Goal: Task Accomplishment & Management: Manage account settings

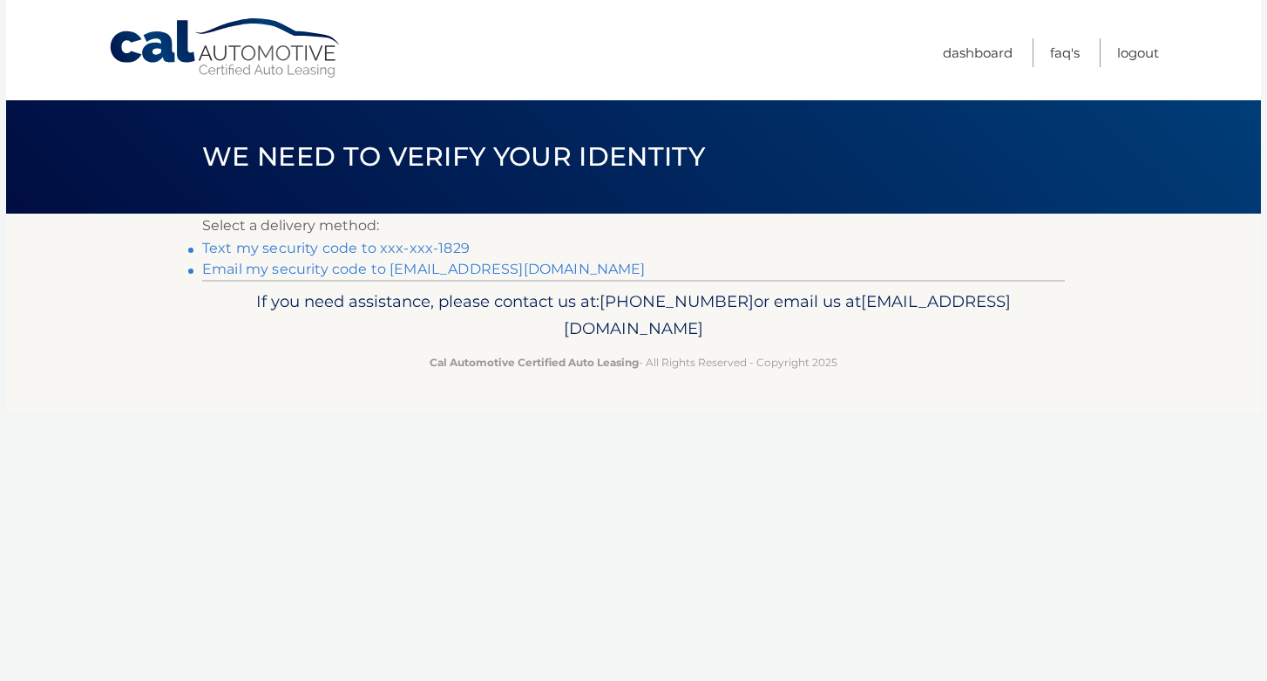
click at [313, 247] on link "Text my security code to xxx-xxx-1829" at bounding box center [336, 248] width 268 height 17
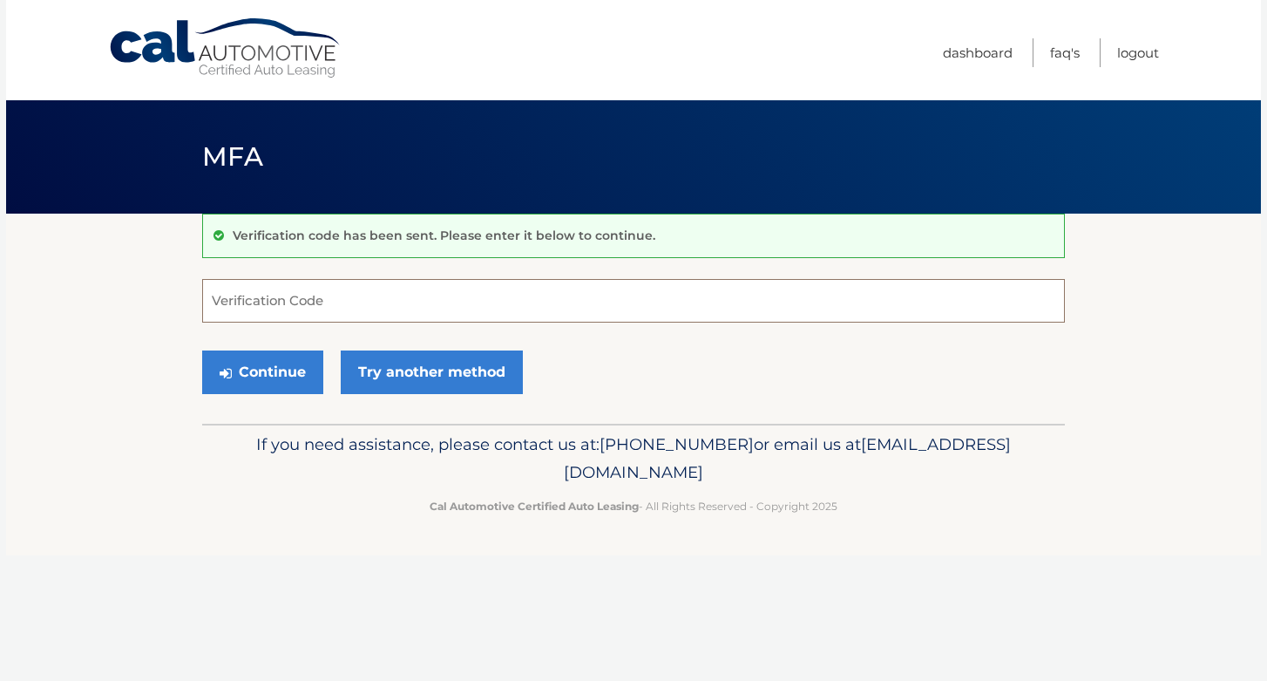
click at [318, 300] on input "Verification Code" at bounding box center [633, 301] width 863 height 44
type input "439868"
click at [284, 374] on button "Continue" at bounding box center [262, 372] width 121 height 44
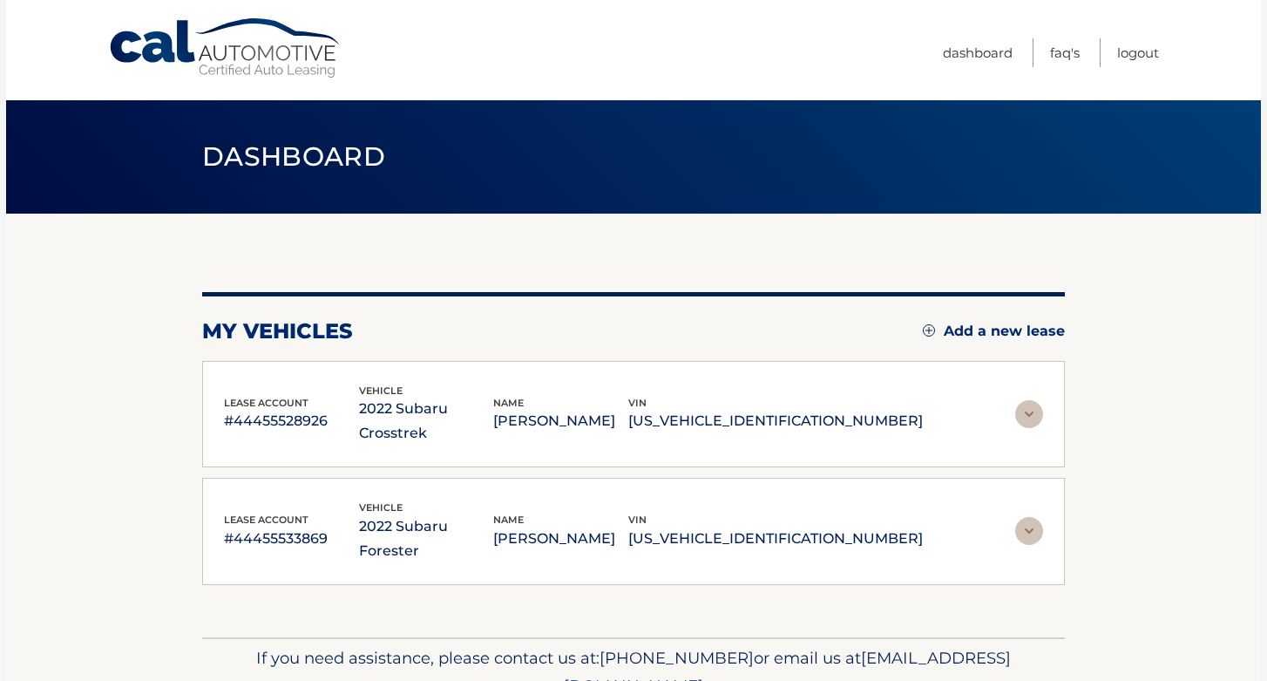
click at [1033, 400] on img at bounding box center [1029, 414] width 28 height 28
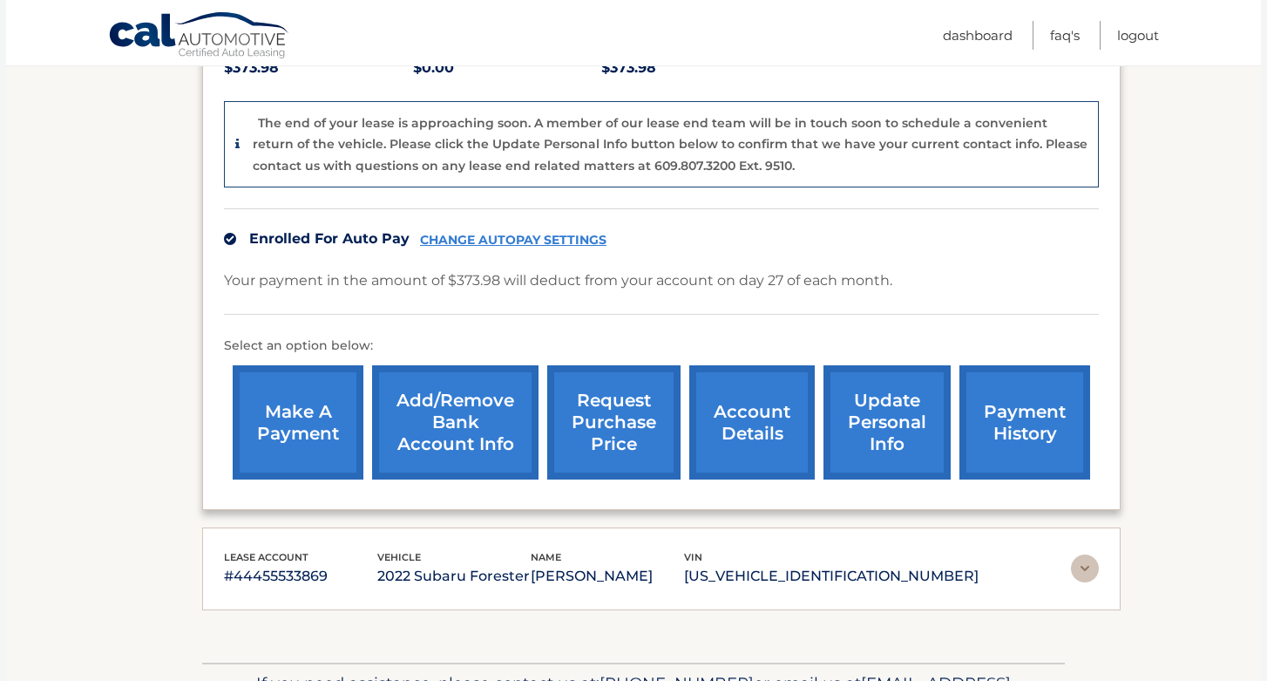
scroll to position [516, 0]
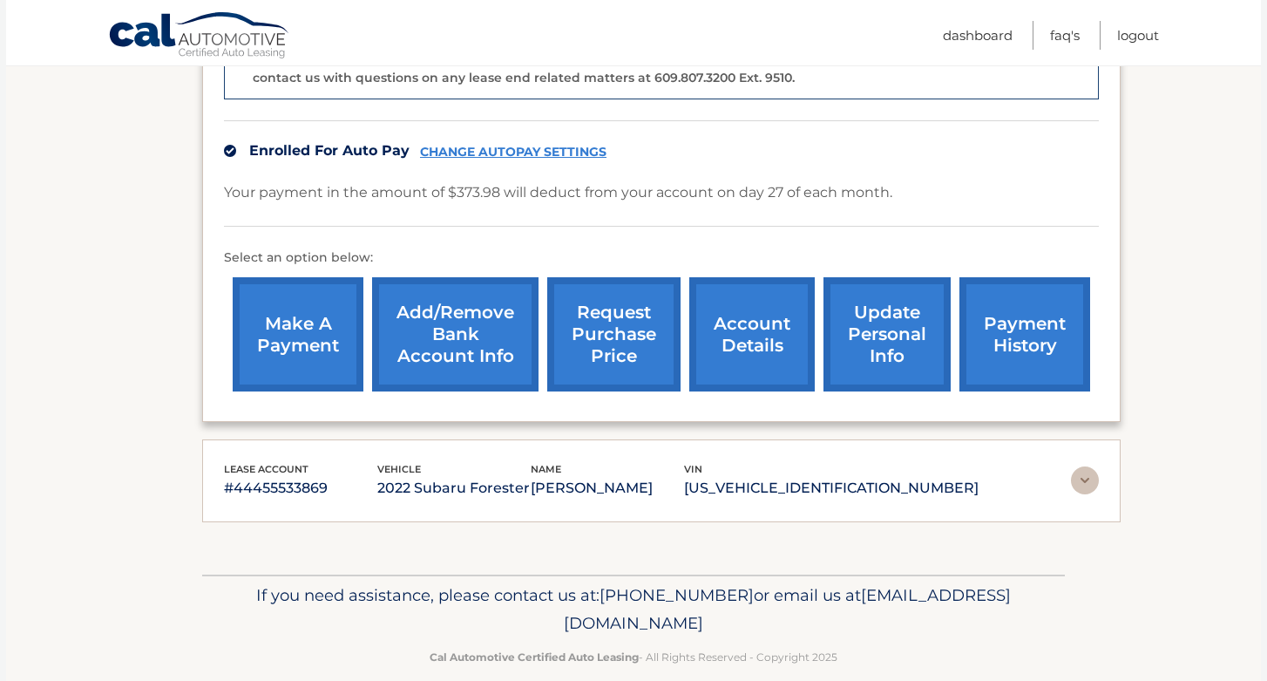
click at [1080, 466] on img at bounding box center [1085, 480] width 28 height 28
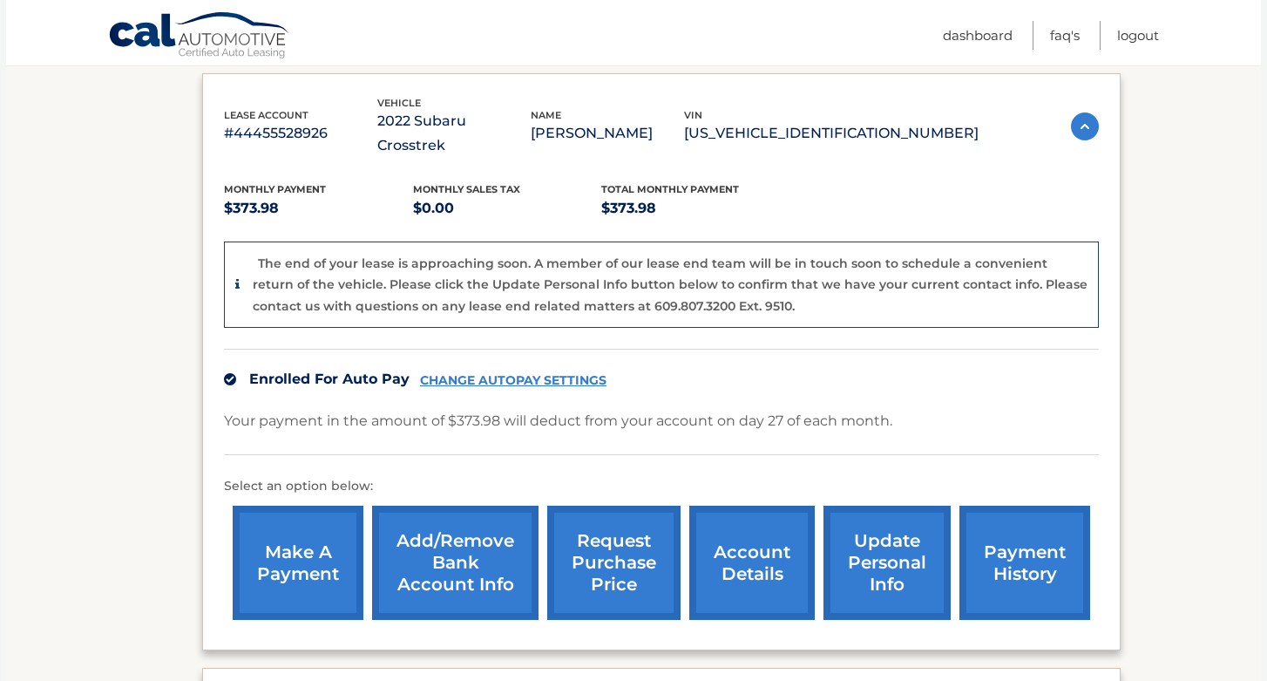
scroll to position [284, 0]
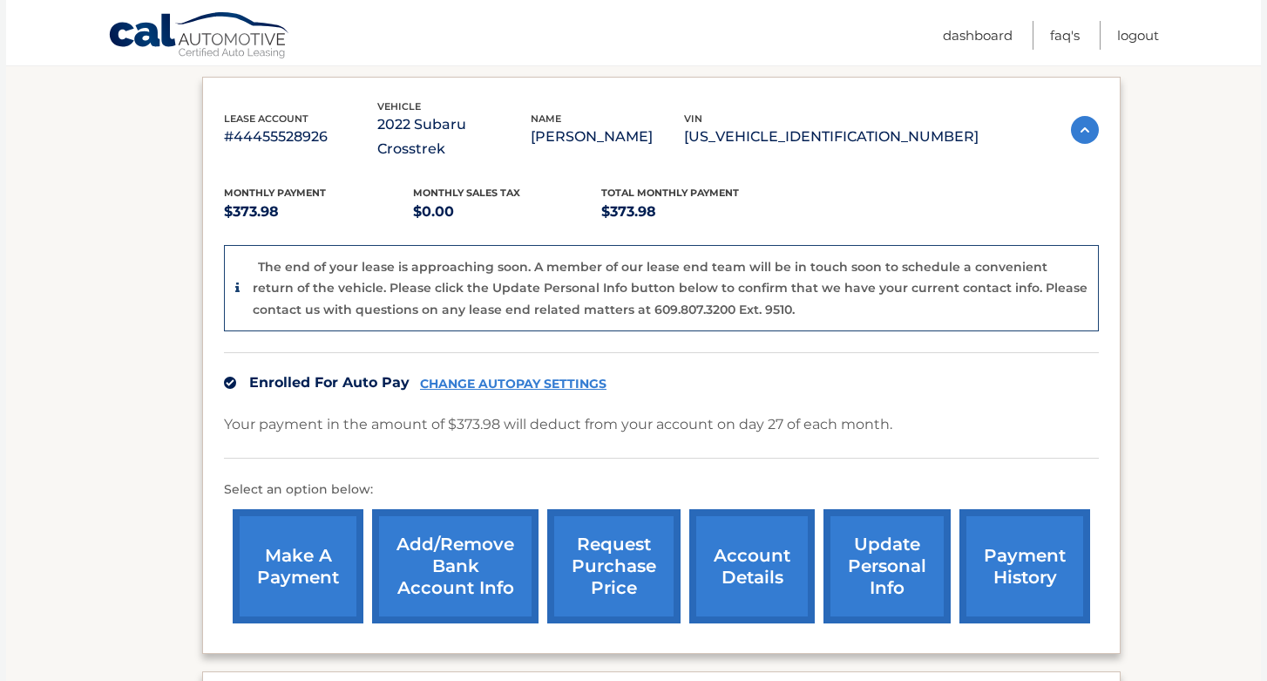
click at [515, 376] on link "CHANGE AUTOPAY SETTINGS" at bounding box center [513, 383] width 186 height 15
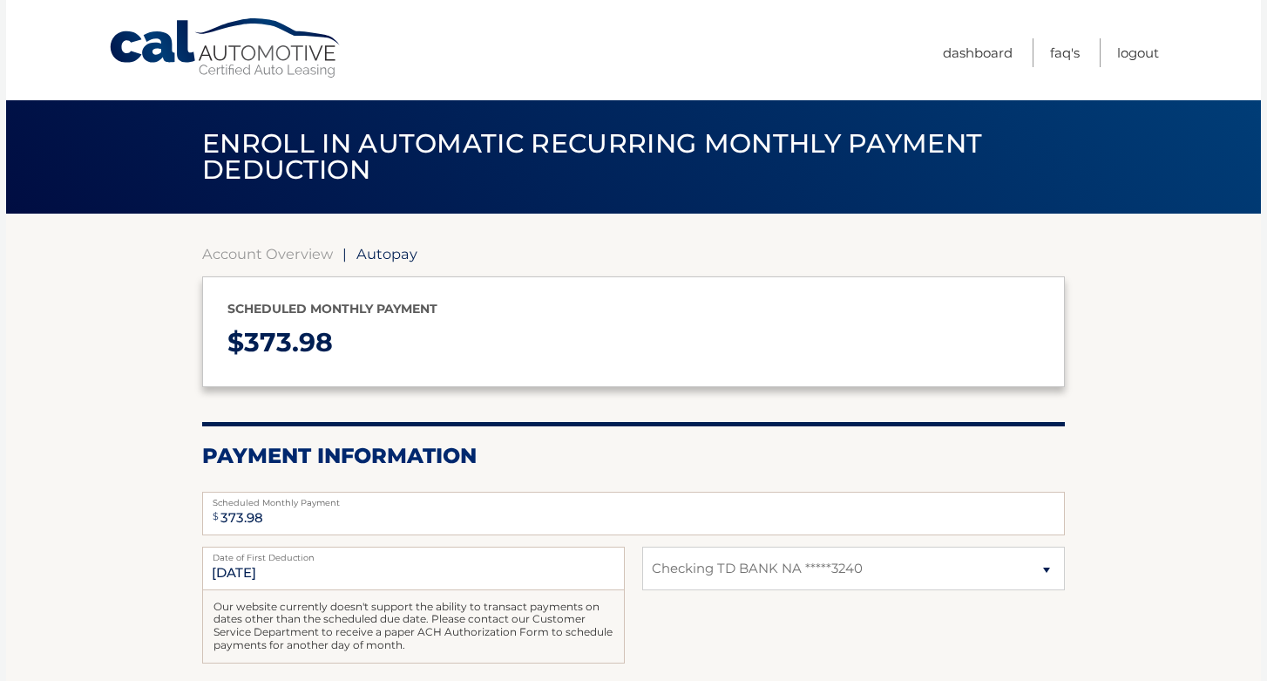
select select "NmMyNGRkOGMtNGU0ZS00NmRjLWI0MTktNmI2NWJmY2Q3OTI3"
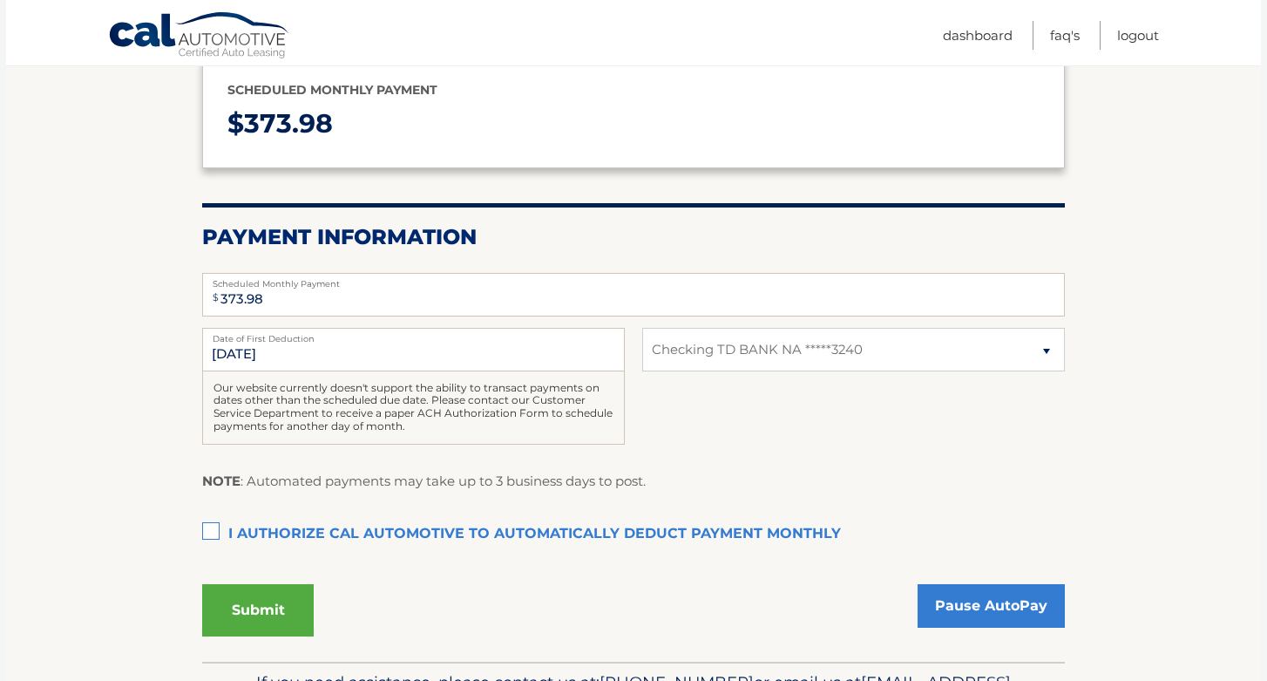
scroll to position [221, 0]
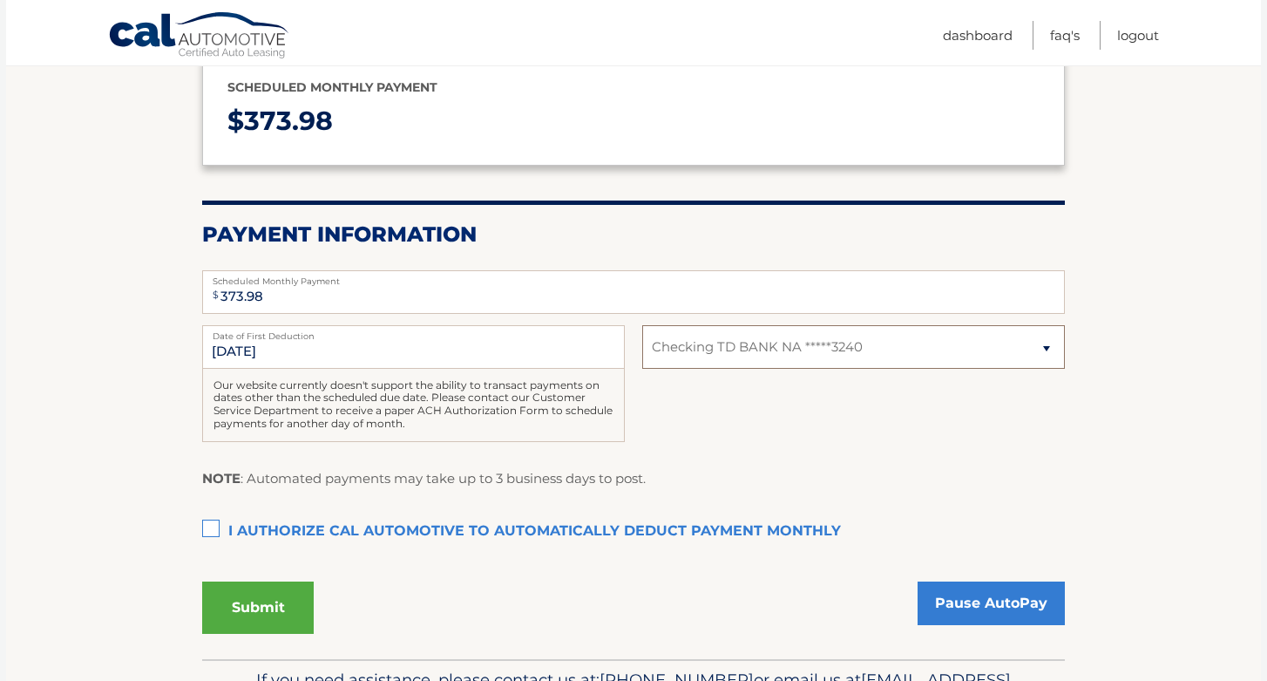
click at [725, 342] on select "Select Bank Account Checking TD BANK NA *****3240" at bounding box center [853, 347] width 423 height 44
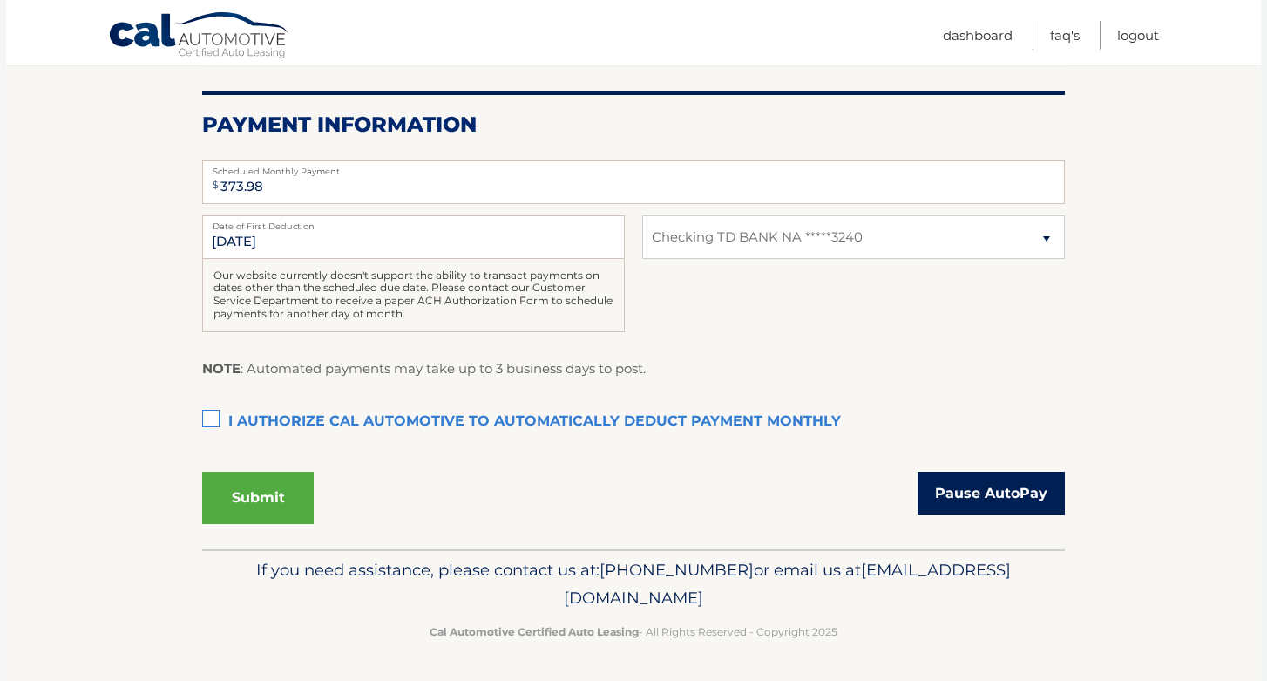
click at [1011, 496] on link "Pause AutoPay" at bounding box center [991, 493] width 147 height 44
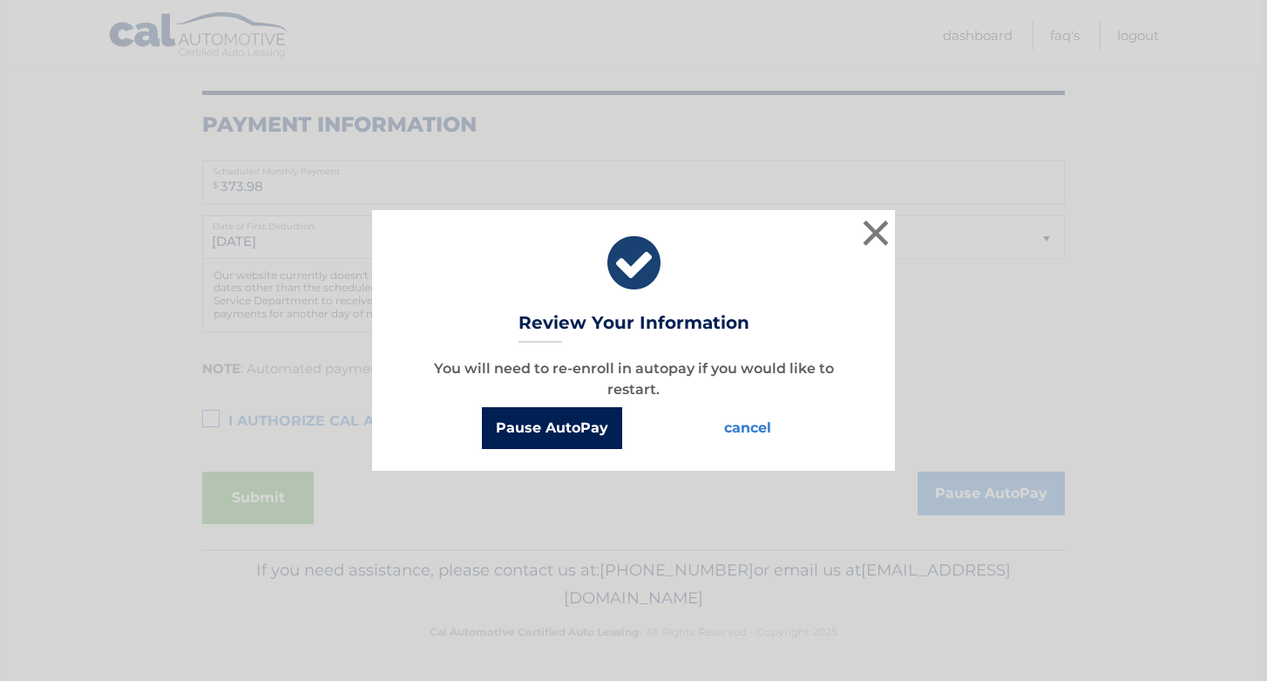
click at [547, 424] on button "Pause AutoPay" at bounding box center [552, 428] width 140 height 42
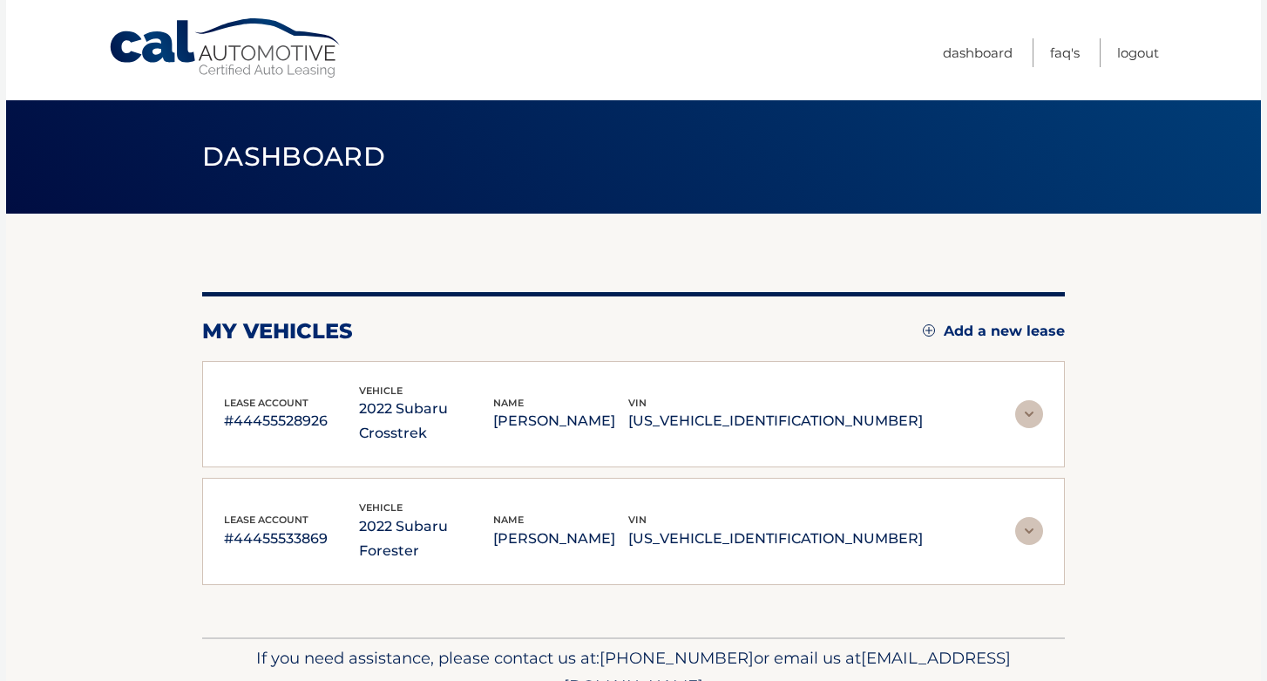
click at [1032, 400] on img at bounding box center [1029, 414] width 28 height 28
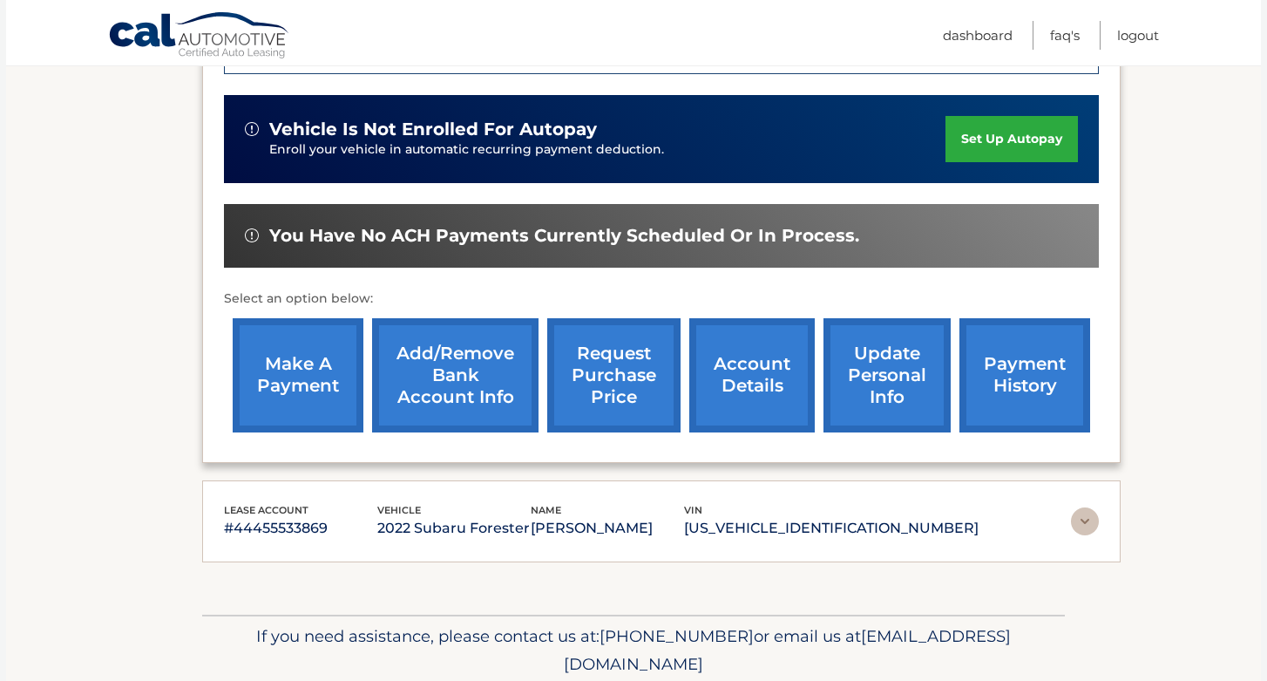
scroll to position [544, 0]
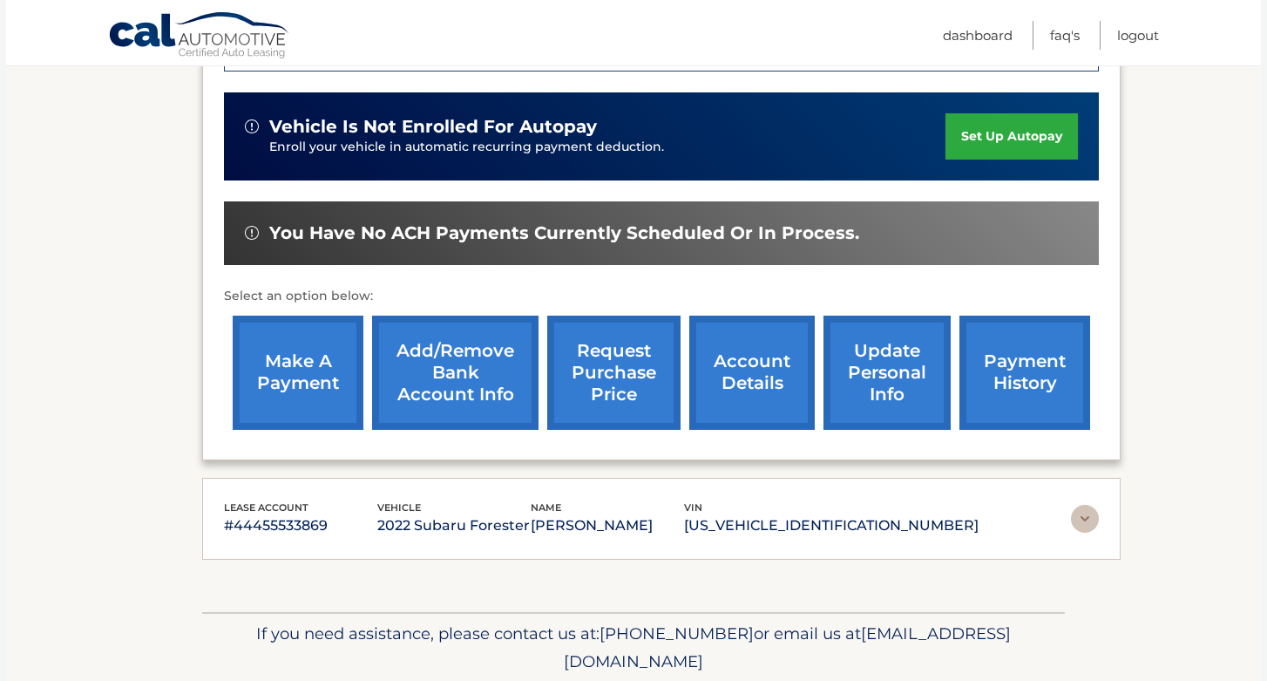
click at [1084, 505] on img at bounding box center [1085, 519] width 28 height 28
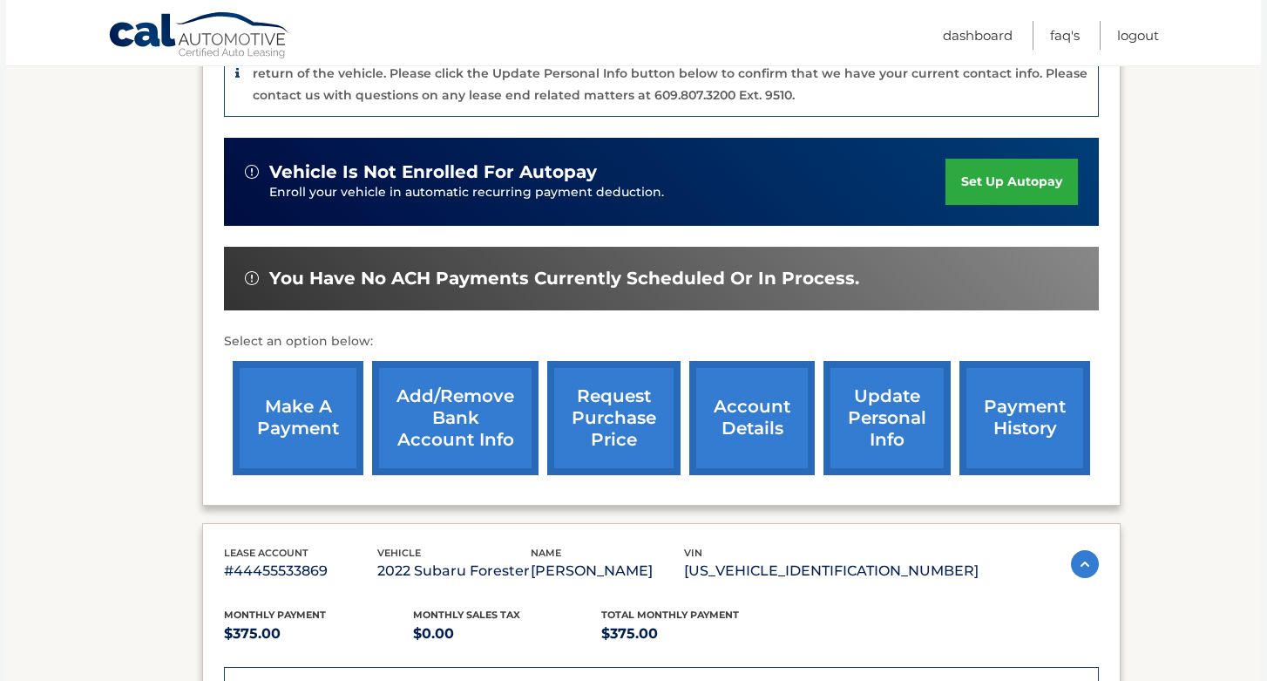
scroll to position [488, 0]
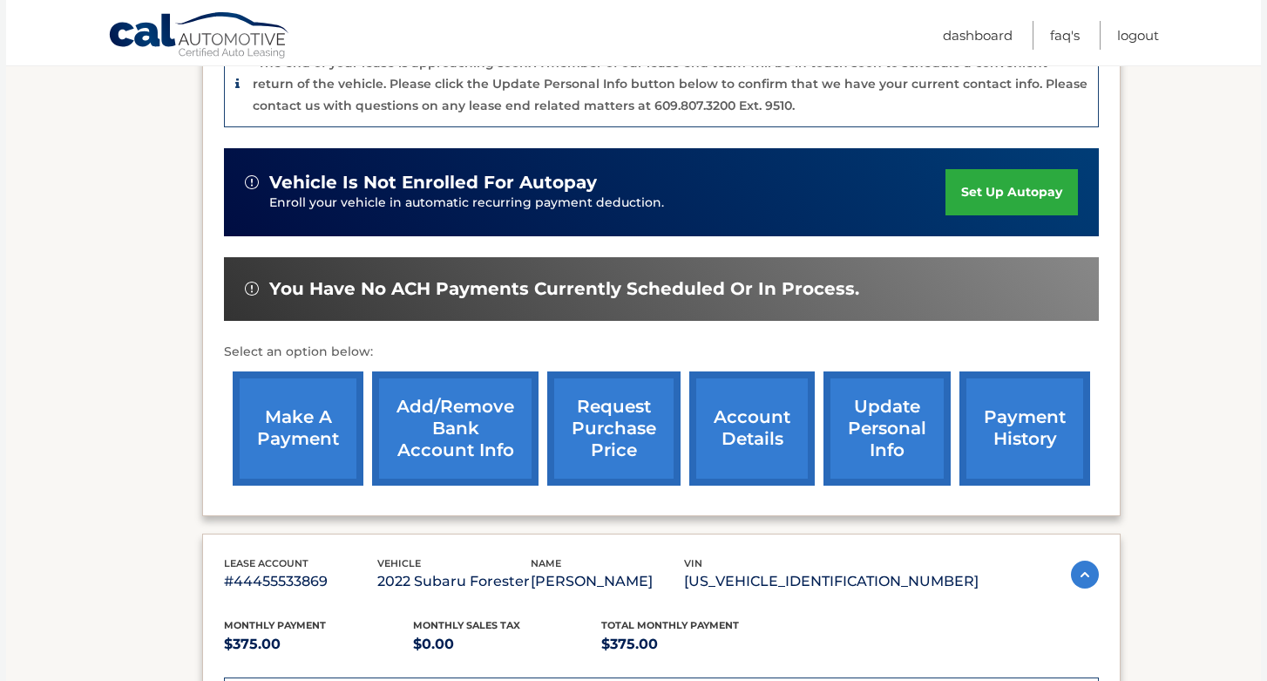
click at [737, 412] on link "account details" at bounding box center [751, 428] width 125 height 114
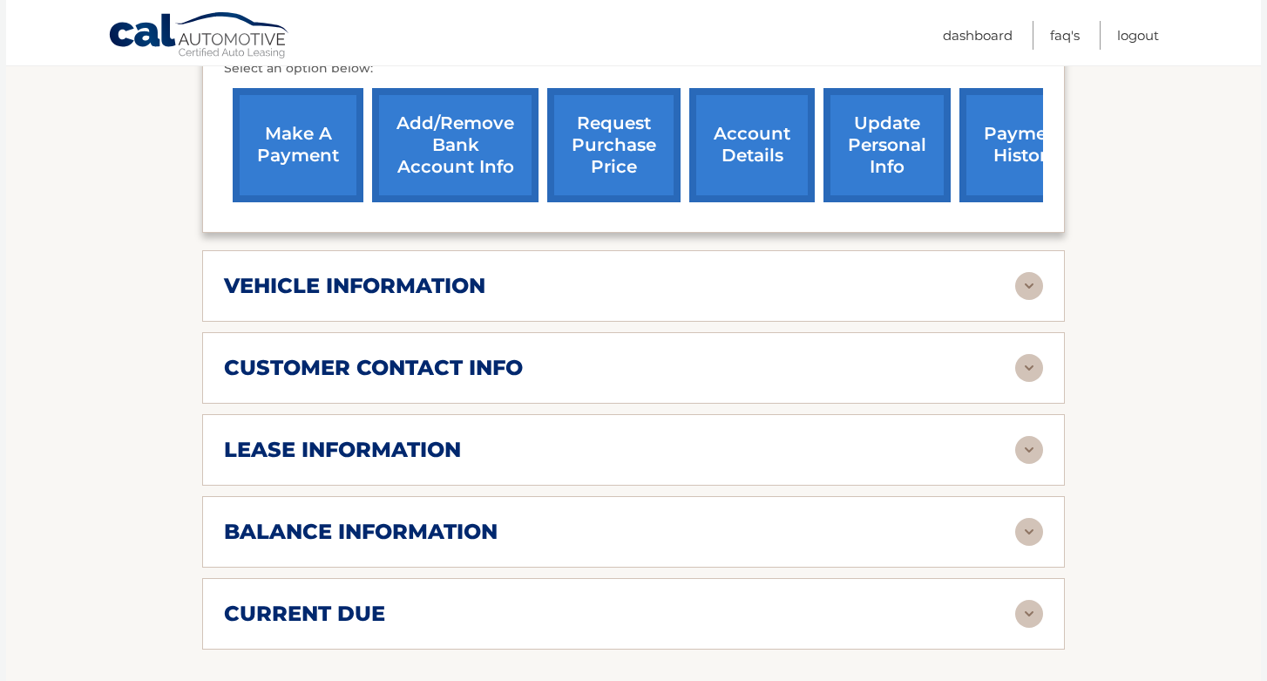
scroll to position [690, 0]
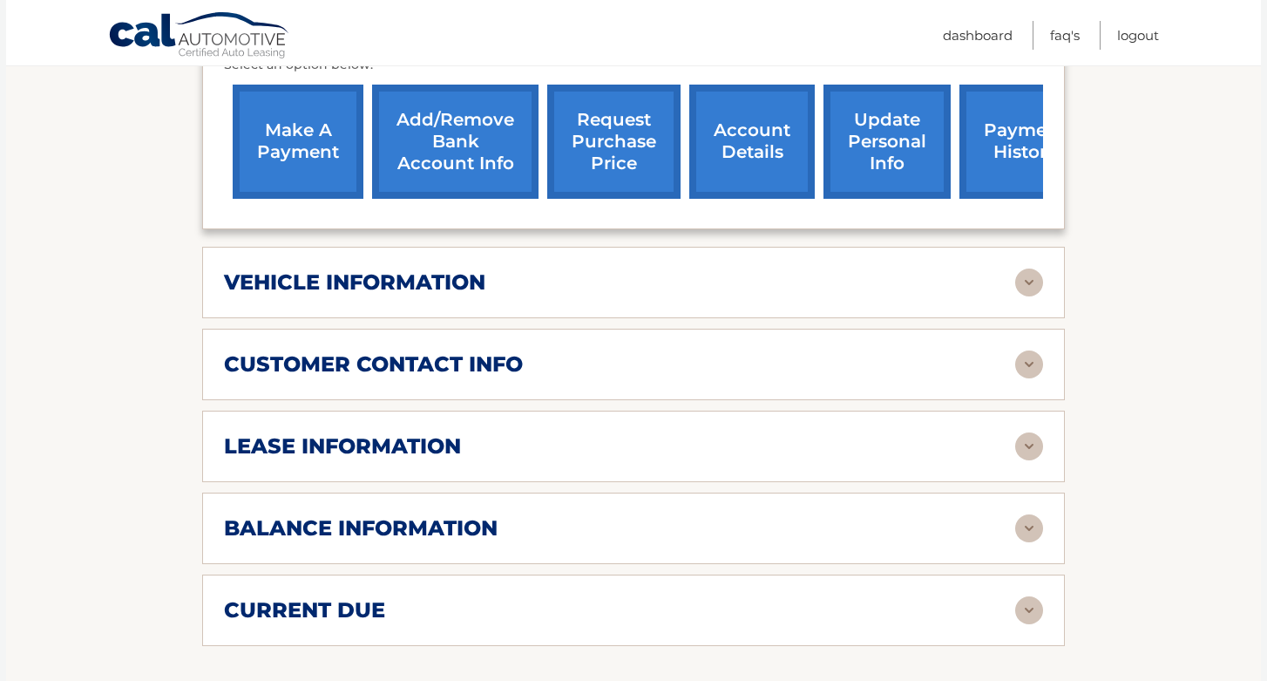
click at [255, 269] on h2 "vehicle information" at bounding box center [354, 282] width 261 height 26
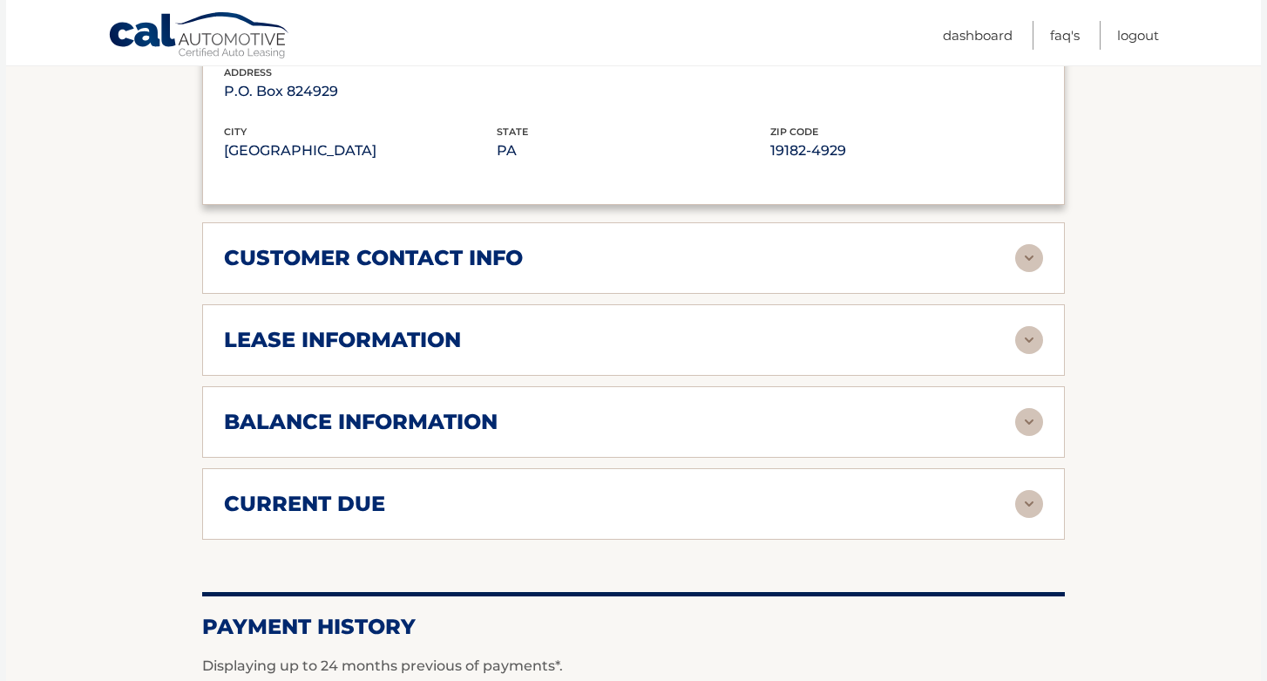
scroll to position [1219, 0]
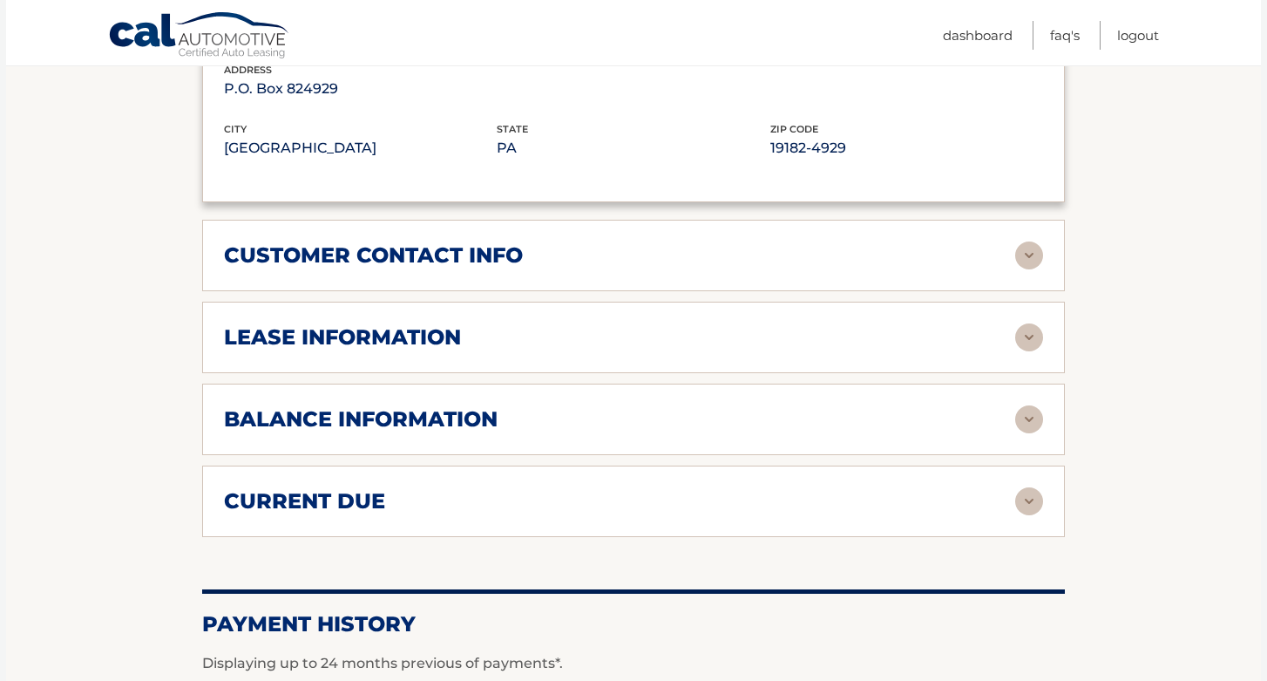
click at [239, 324] on h2 "lease information" at bounding box center [342, 337] width 237 height 26
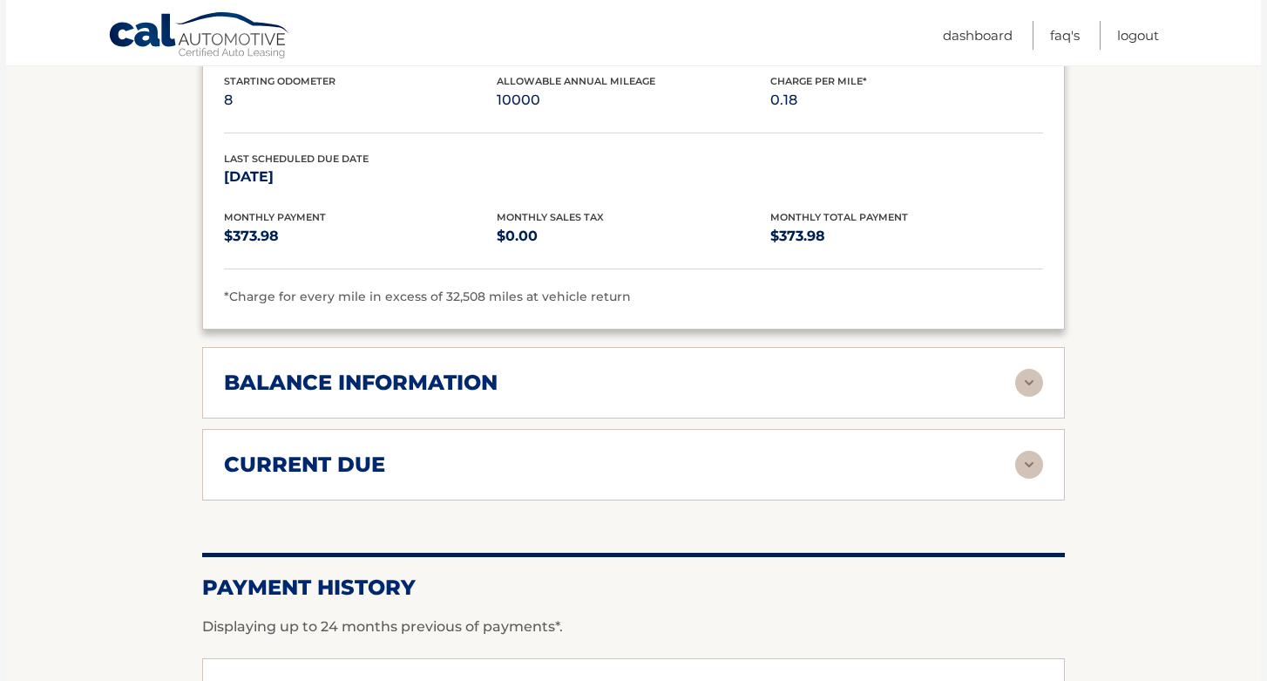
scroll to position [1596, 0]
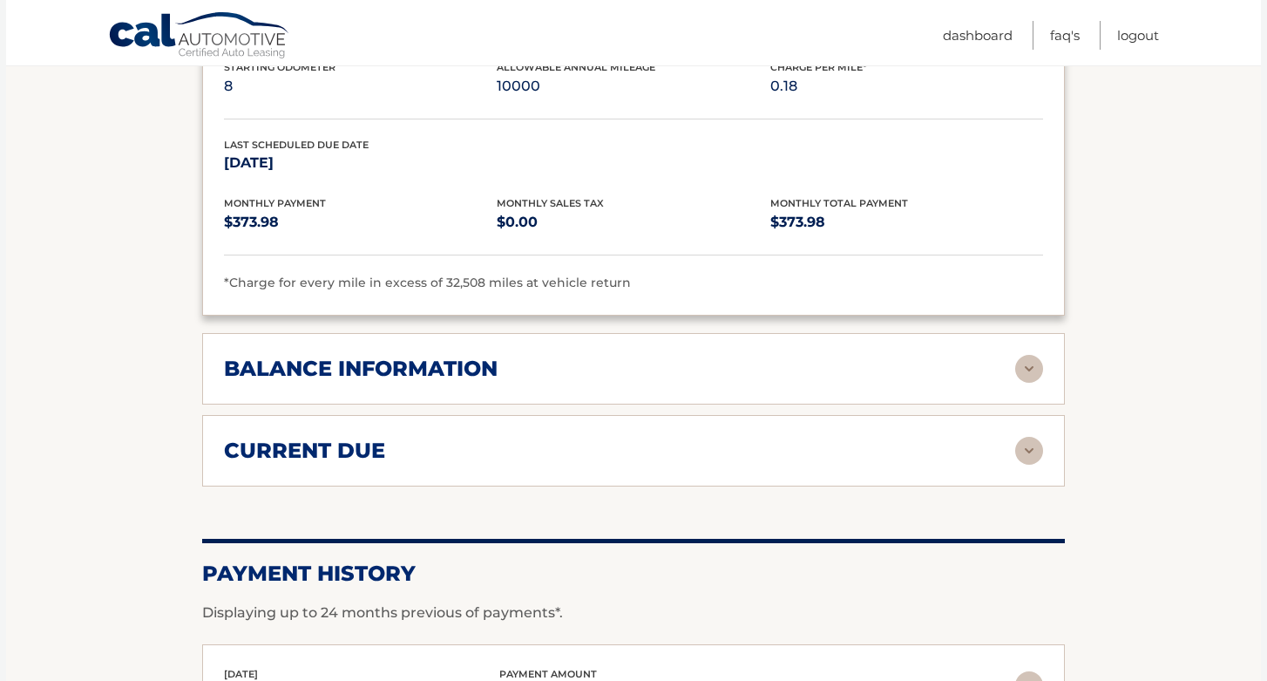
click at [228, 356] on h2 "balance information" at bounding box center [361, 369] width 274 height 26
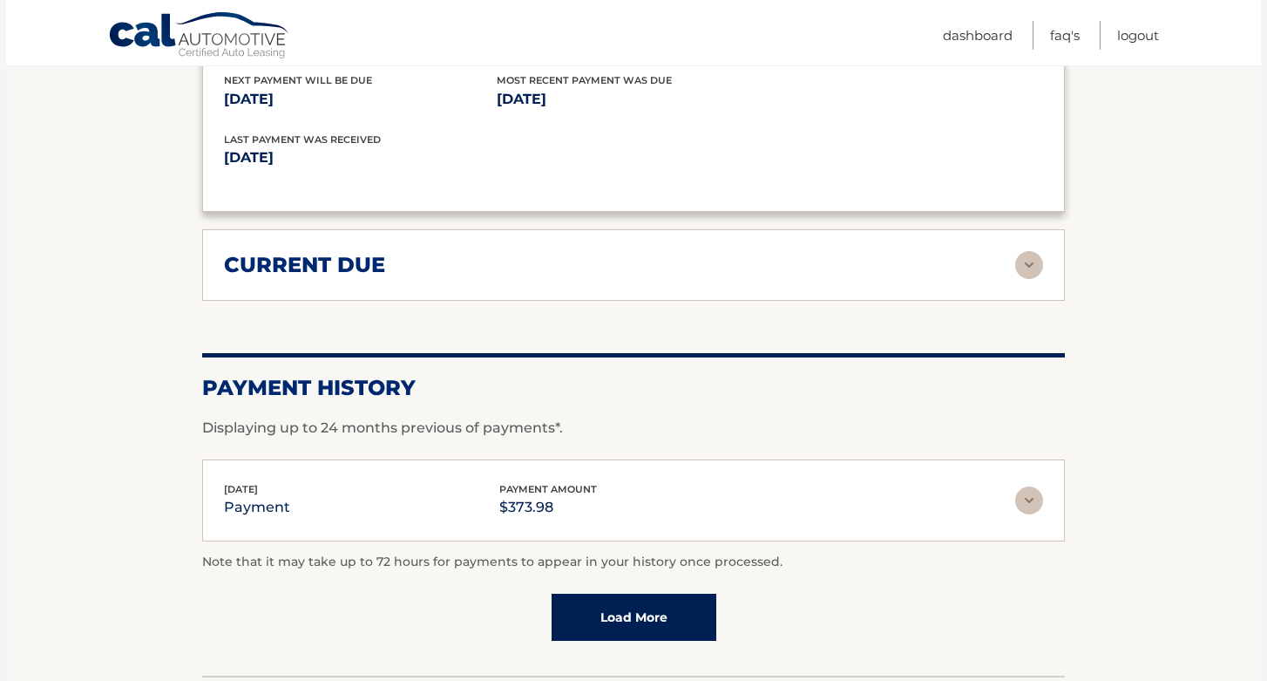
scroll to position [1994, 0]
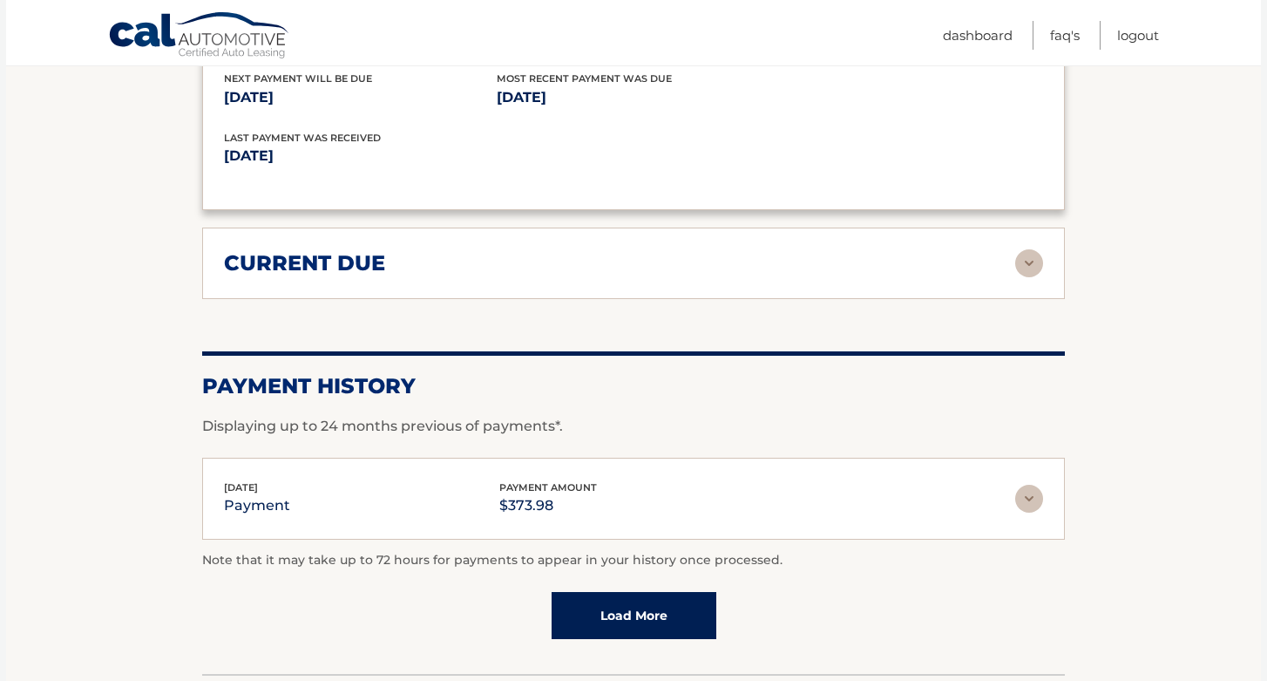
click at [257, 250] on h2 "current due" at bounding box center [304, 263] width 161 height 26
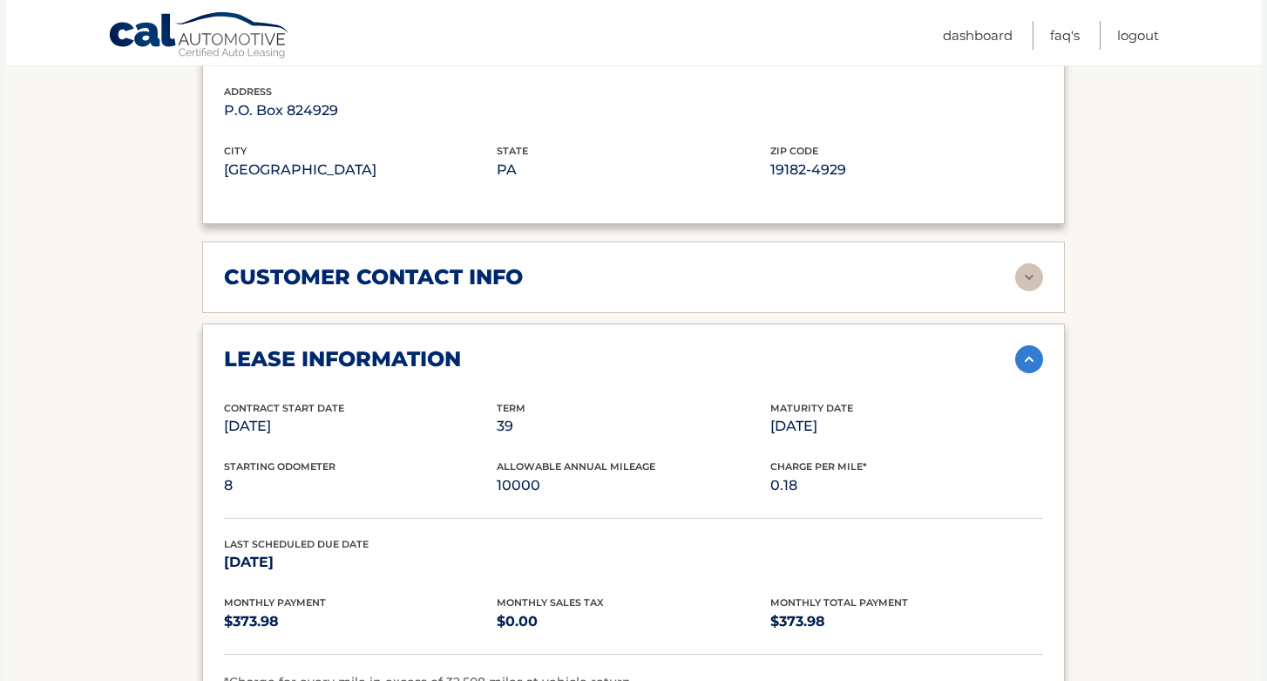
scroll to position [1195, 0]
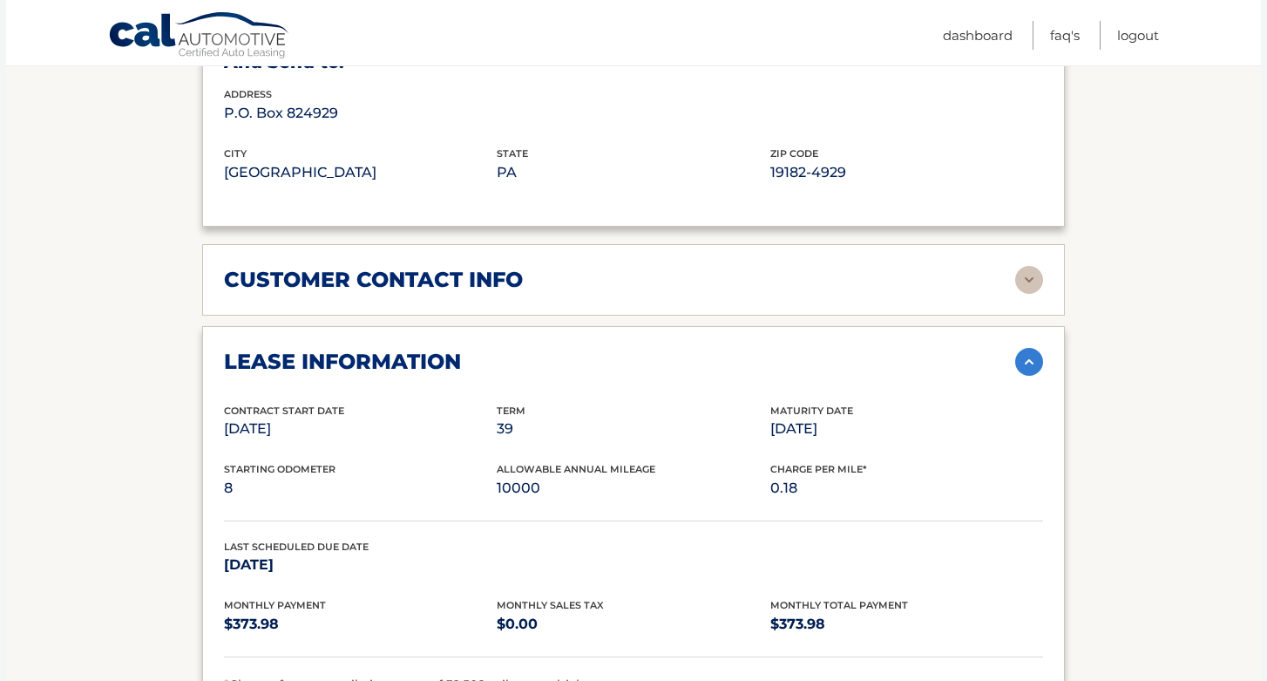
click at [230, 267] on h2 "customer contact info" at bounding box center [373, 280] width 299 height 26
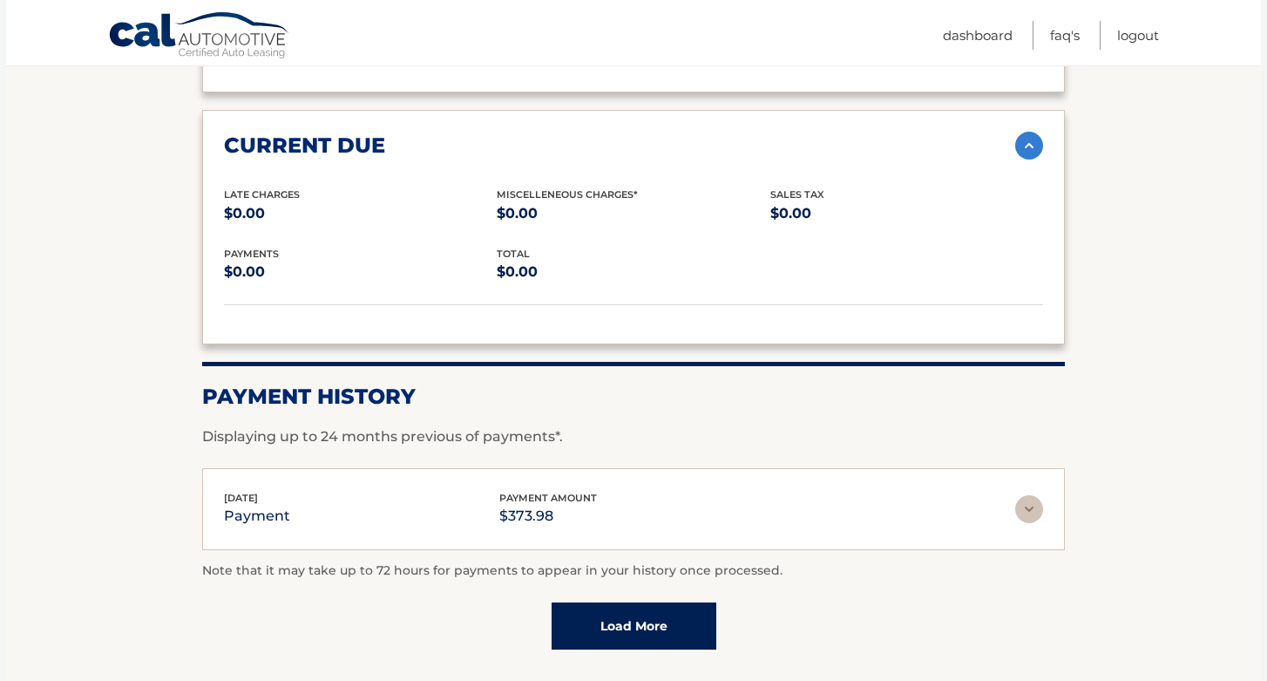
scroll to position [2556, 0]
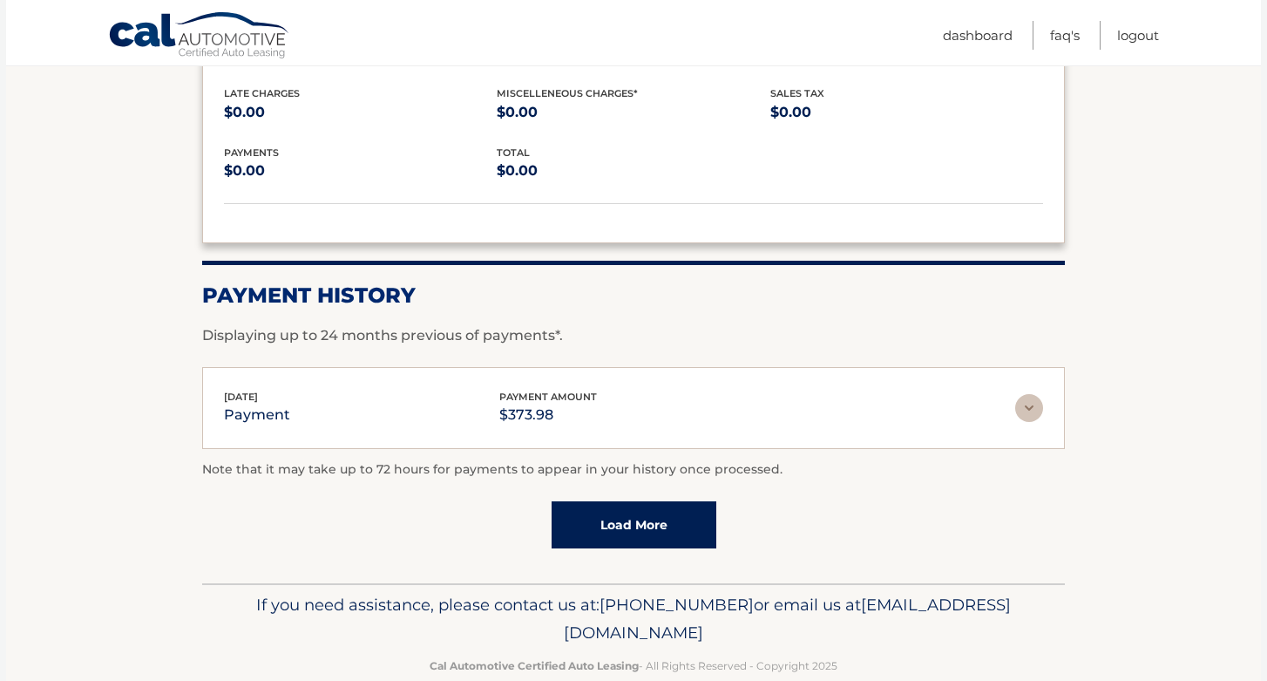
click at [156, 35] on link "Cal Automotive" at bounding box center [199, 36] width 183 height 51
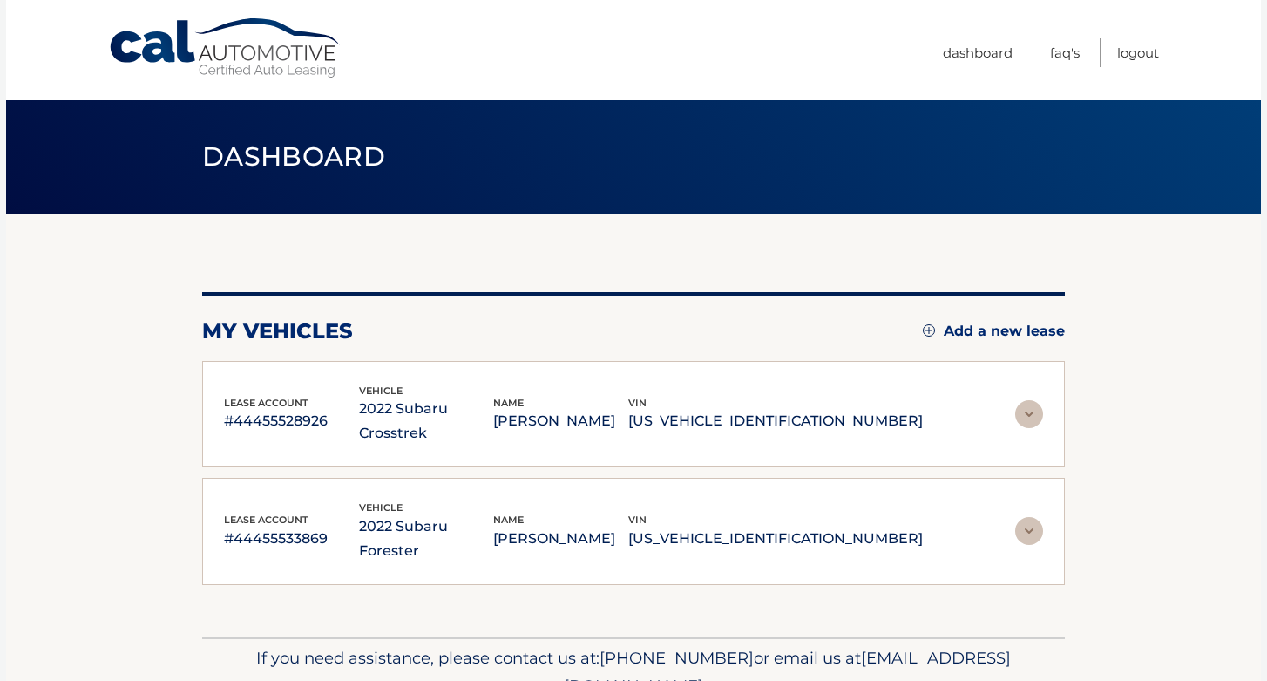
click at [1033, 401] on img at bounding box center [1029, 414] width 28 height 28
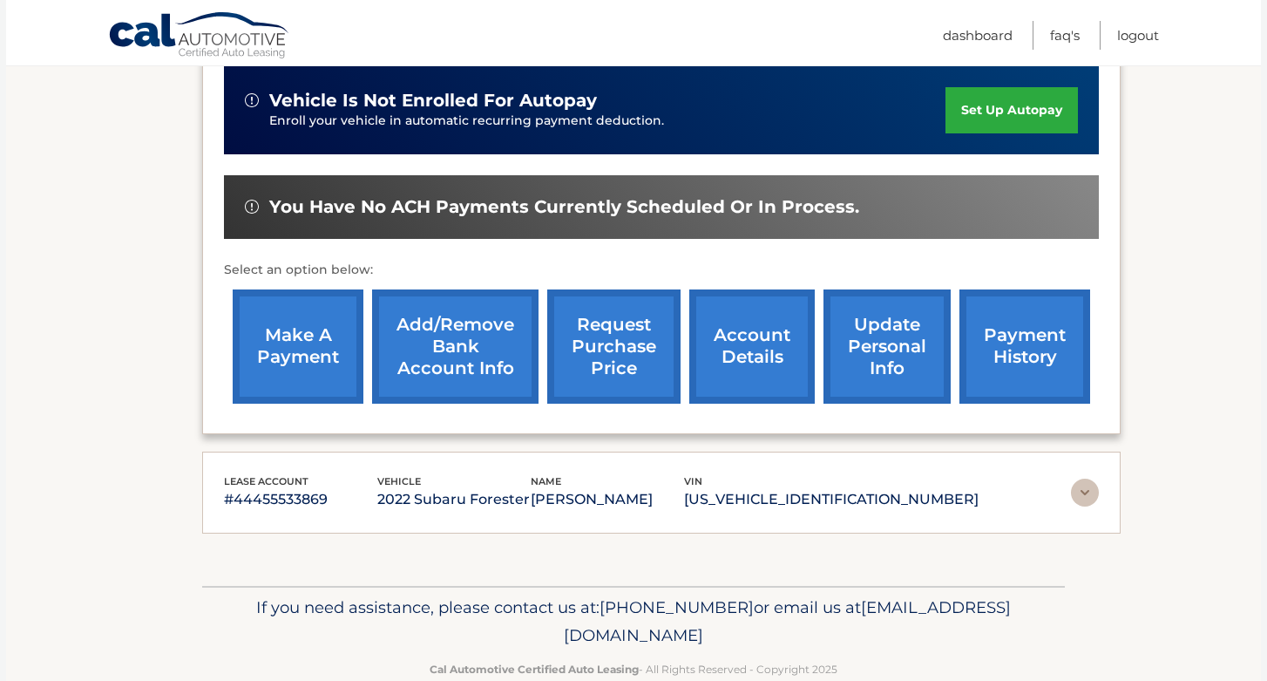
scroll to position [581, 0]
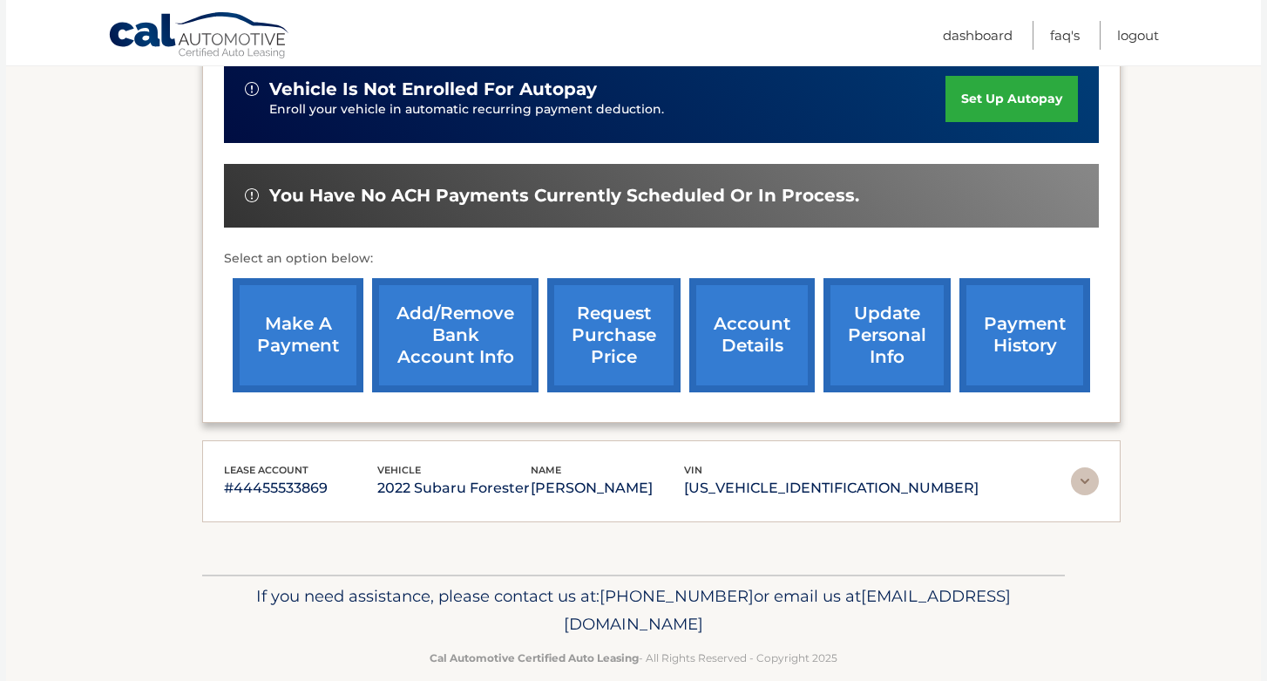
click at [1079, 467] on img at bounding box center [1085, 481] width 28 height 28
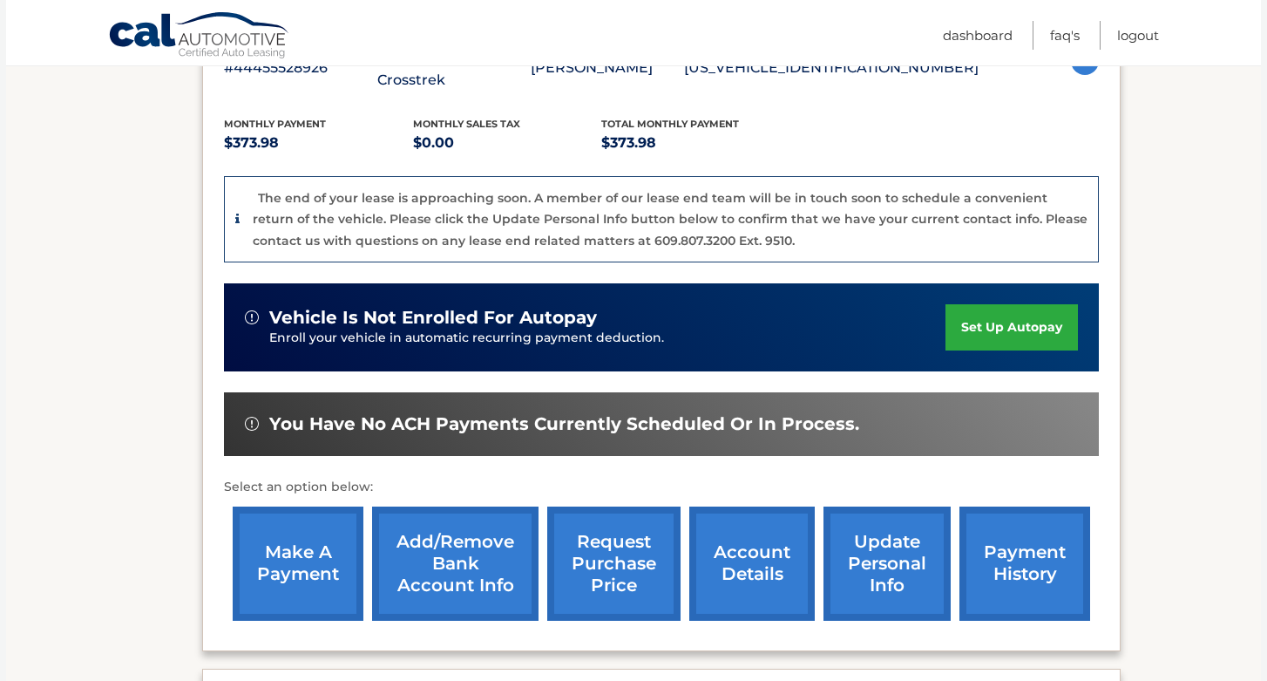
scroll to position [0, 0]
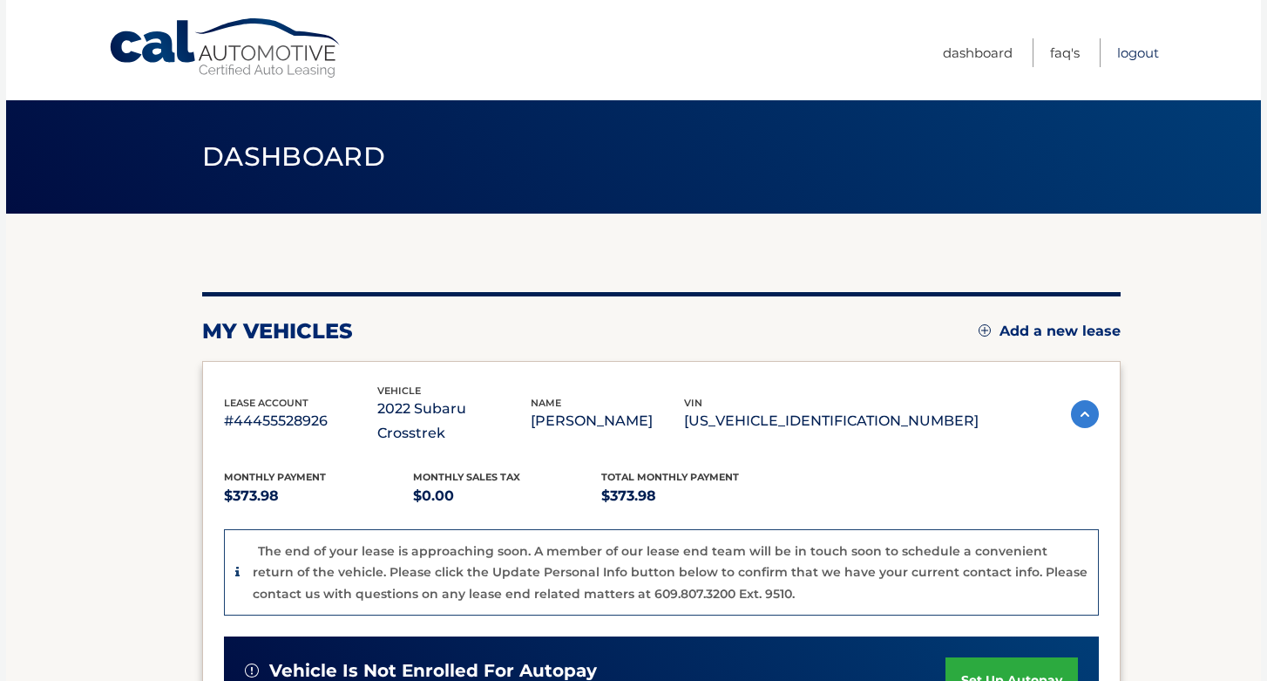
click at [1155, 53] on link "Logout" at bounding box center [1138, 52] width 42 height 29
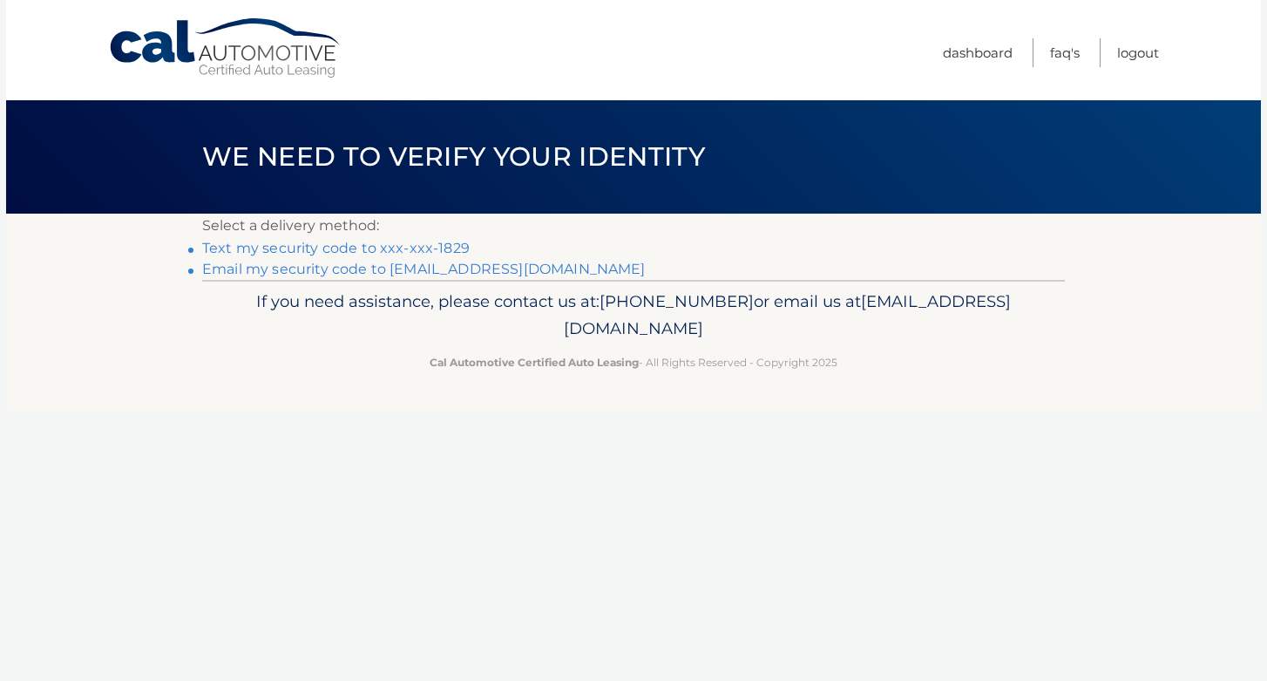
click at [419, 254] on link "Text my security code to xxx-xxx-1829" at bounding box center [336, 248] width 268 height 17
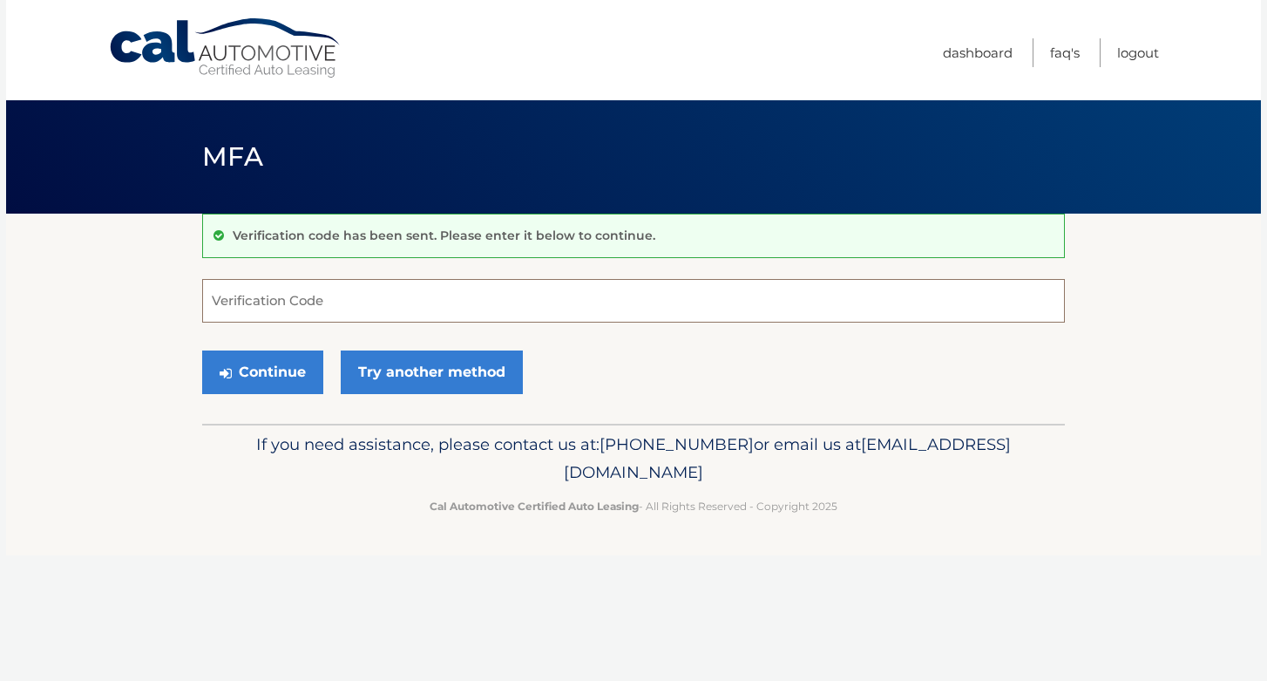
click at [417, 294] on input "Verification Code" at bounding box center [633, 301] width 863 height 44
type input "336428"
click at [202, 350] on button "Continue" at bounding box center [262, 372] width 121 height 44
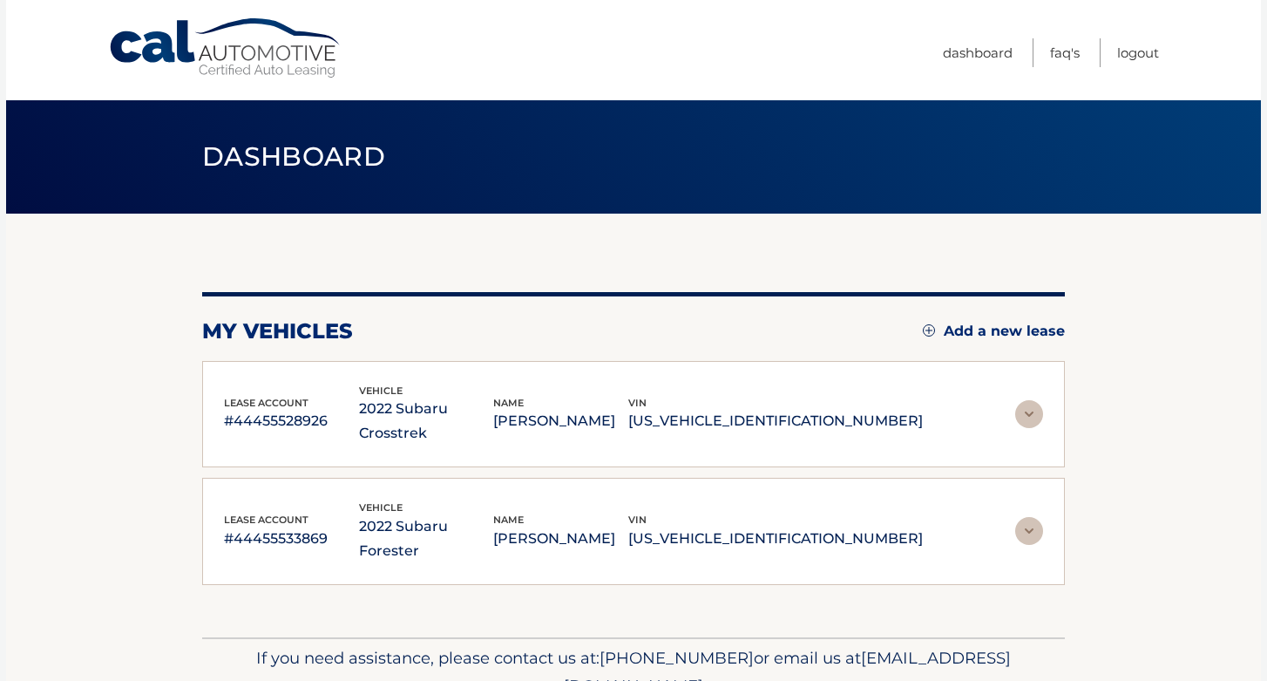
click at [1035, 400] on img at bounding box center [1029, 414] width 28 height 28
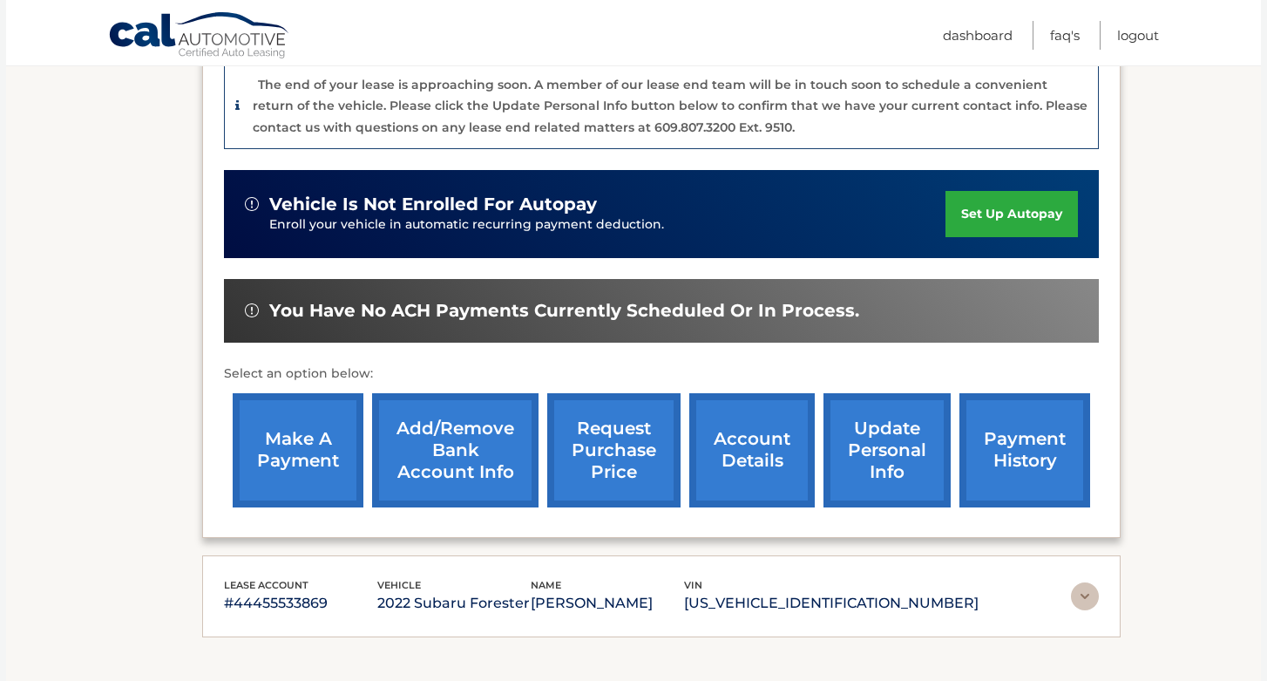
scroll to position [581, 0]
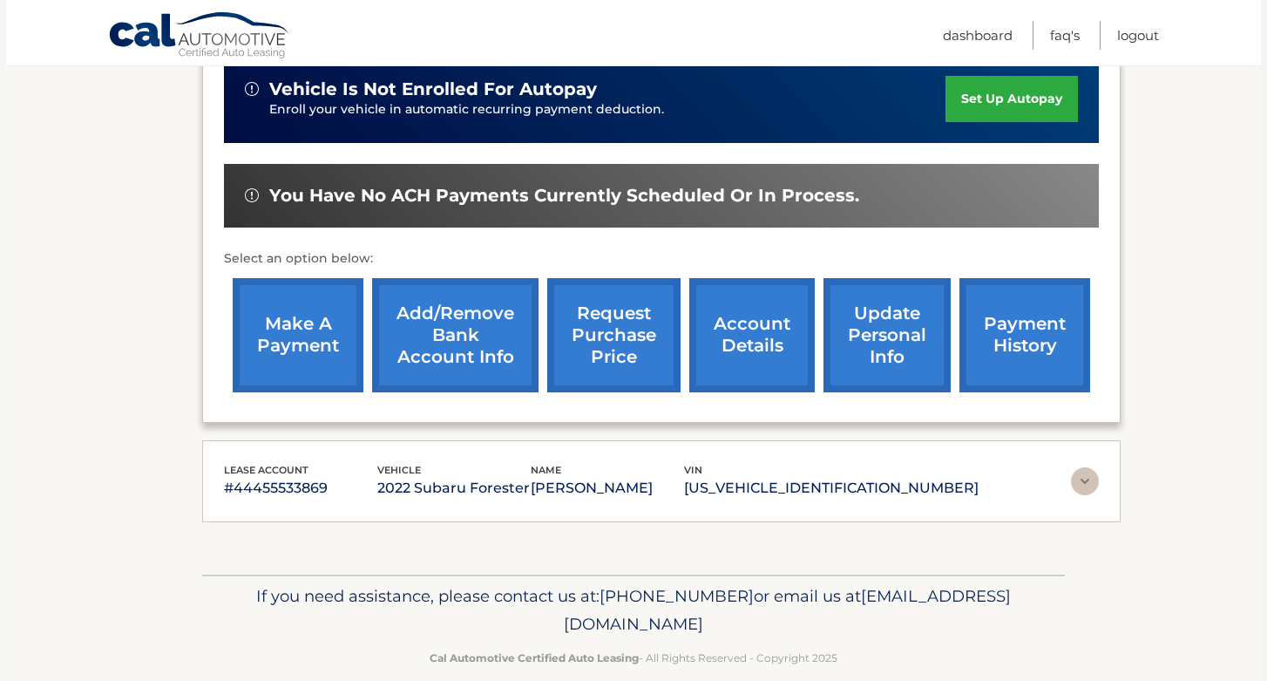
click at [1081, 467] on img at bounding box center [1085, 481] width 28 height 28
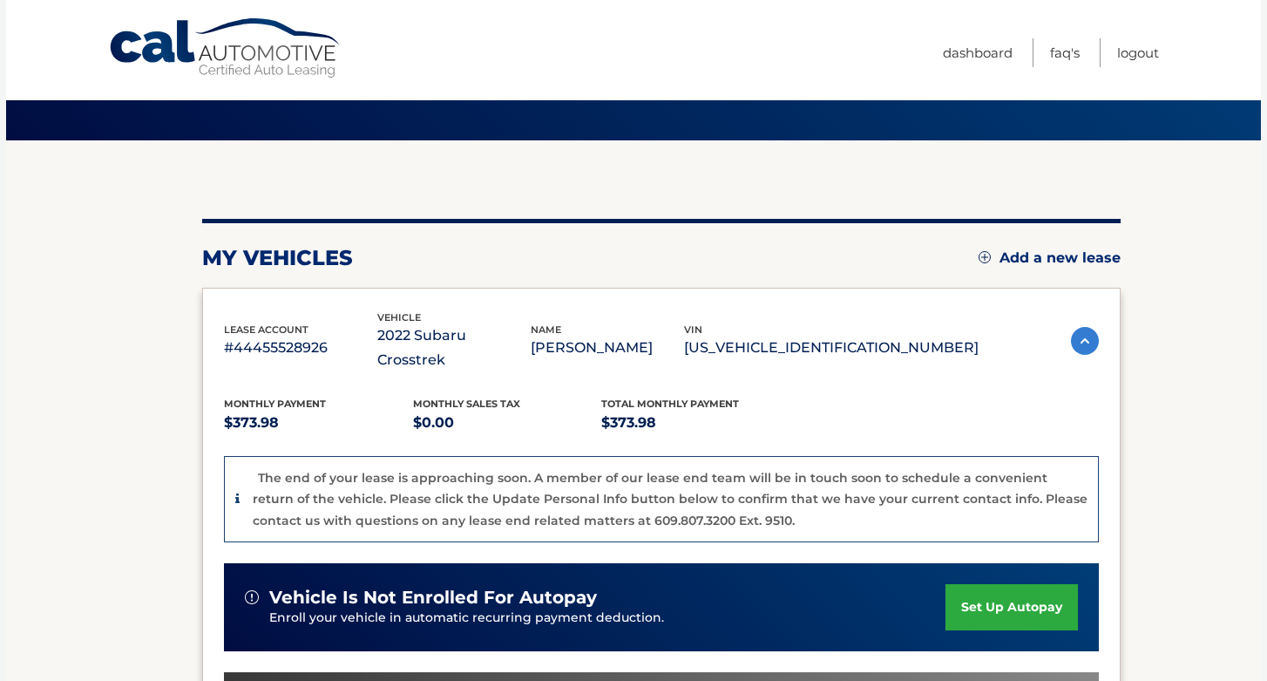
scroll to position [0, 0]
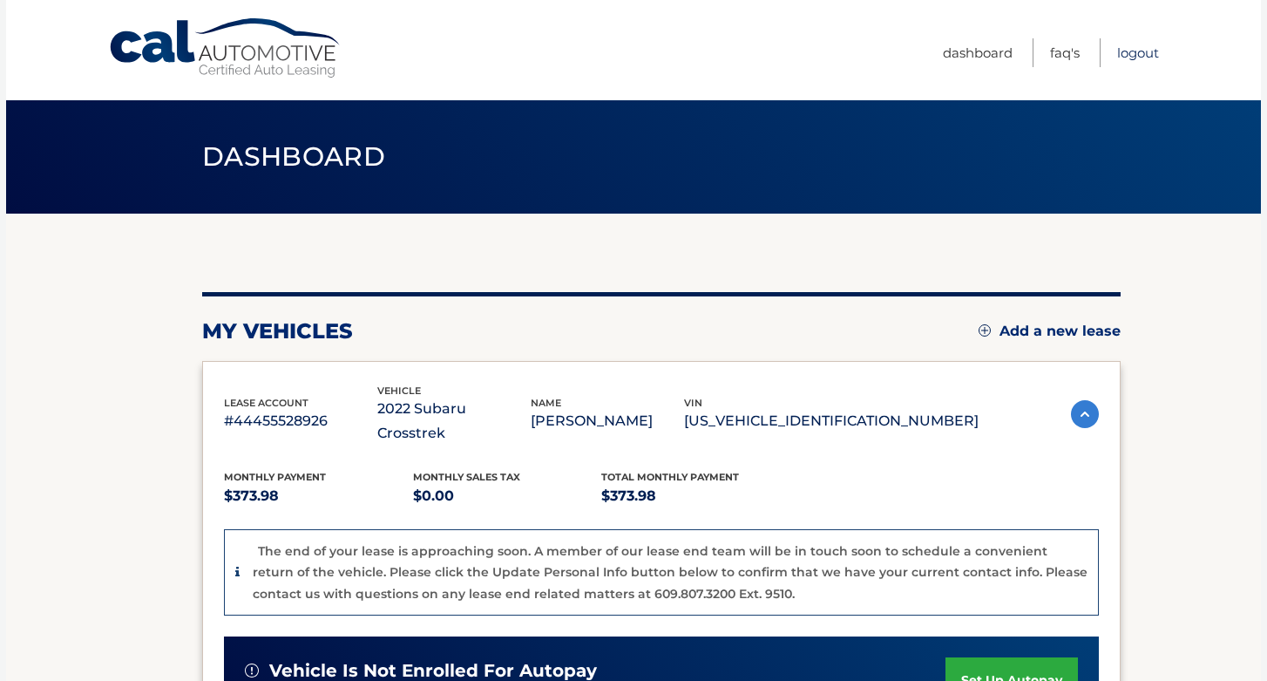
click at [1129, 57] on link "Logout" at bounding box center [1138, 52] width 42 height 29
